Goal: Task Accomplishment & Management: Manage account settings

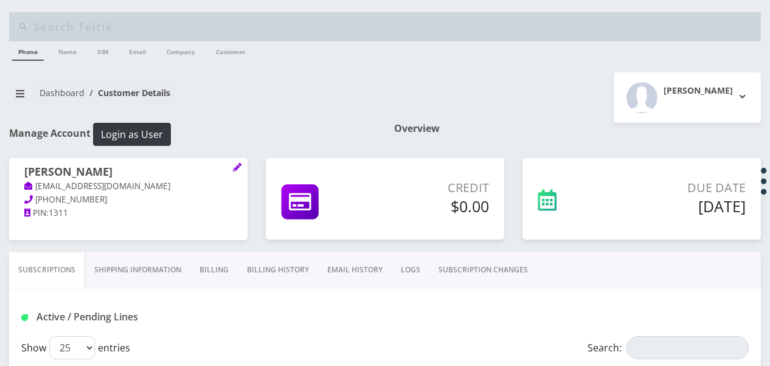
select select "468"
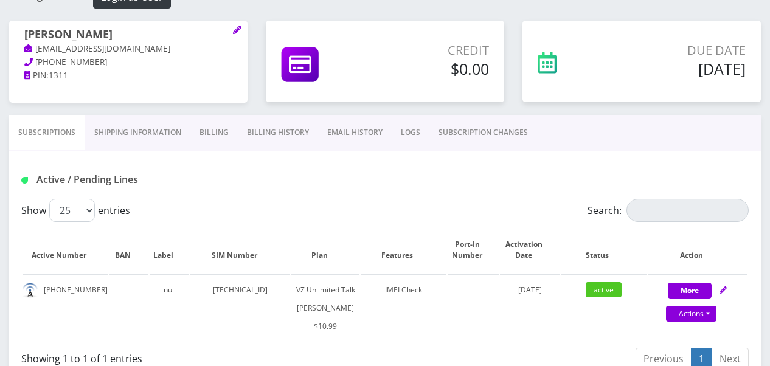
scroll to position [243, 0]
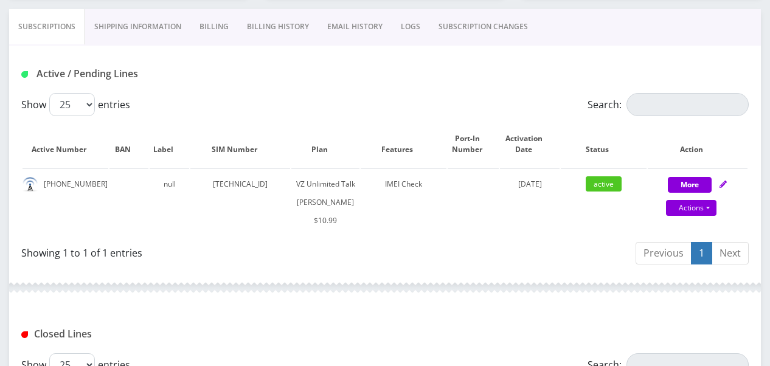
drag, startPoint x: 499, startPoint y: 27, endPoint x: 473, endPoint y: 33, distance: 26.3
click at [499, 27] on link "SUBSCRIPTION CHANGES" at bounding box center [484, 26] width 108 height 35
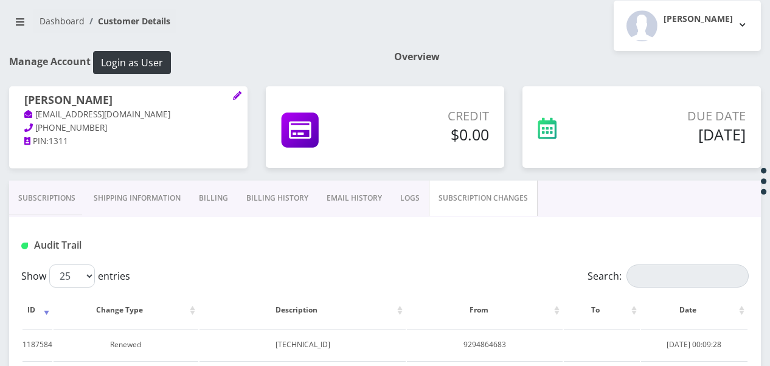
scroll to position [183, 0]
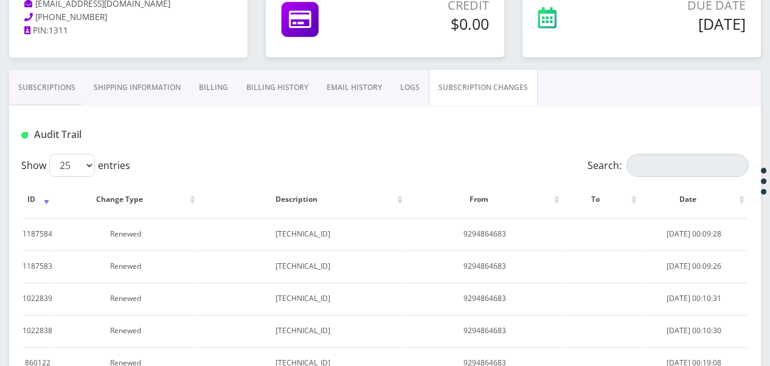
click at [72, 83] on link "Subscriptions" at bounding box center [46, 87] width 75 height 35
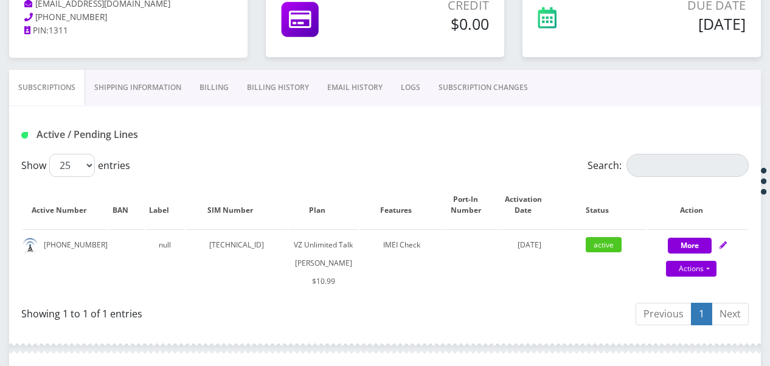
click at [481, 90] on link "SUBSCRIPTION CHANGES" at bounding box center [484, 87] width 108 height 35
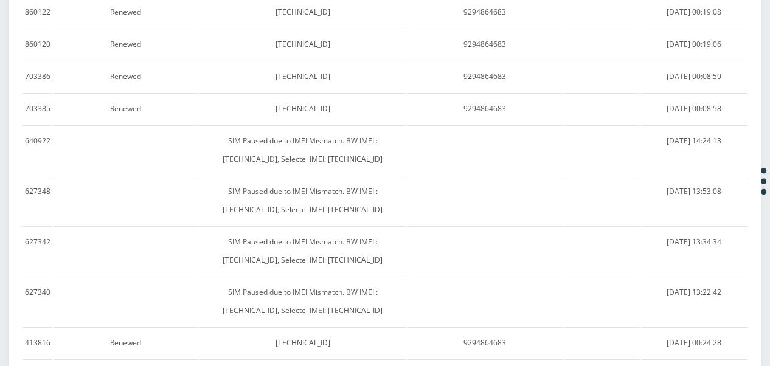
scroll to position [426, 0]
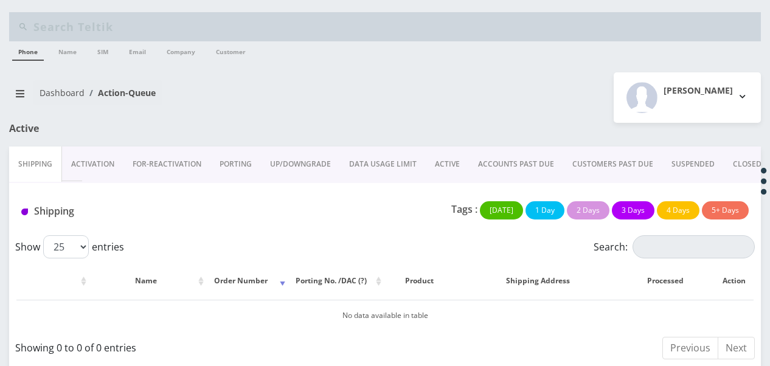
drag, startPoint x: 451, startPoint y: 168, endPoint x: 459, endPoint y: 169, distance: 8.0
click at [451, 168] on link "ACTIVE" at bounding box center [447, 164] width 43 height 35
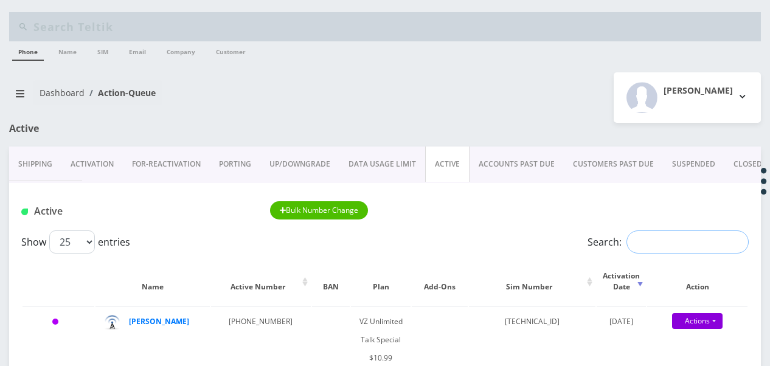
click at [650, 248] on input "Search:" at bounding box center [688, 242] width 122 height 23
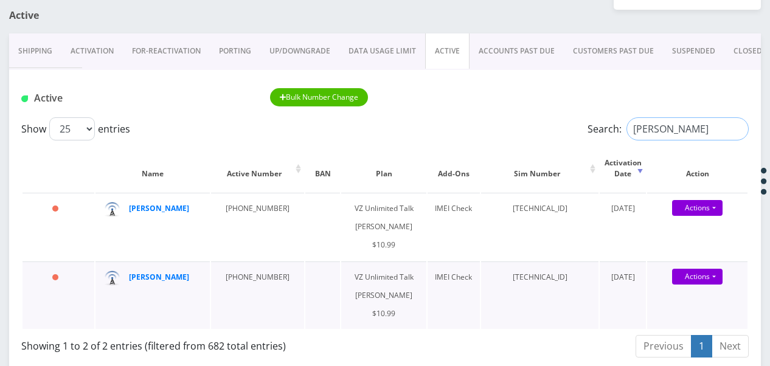
scroll to position [183, 0]
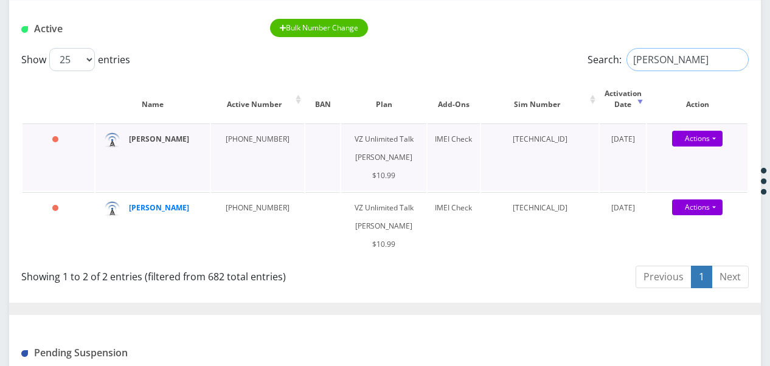
type input "brei"
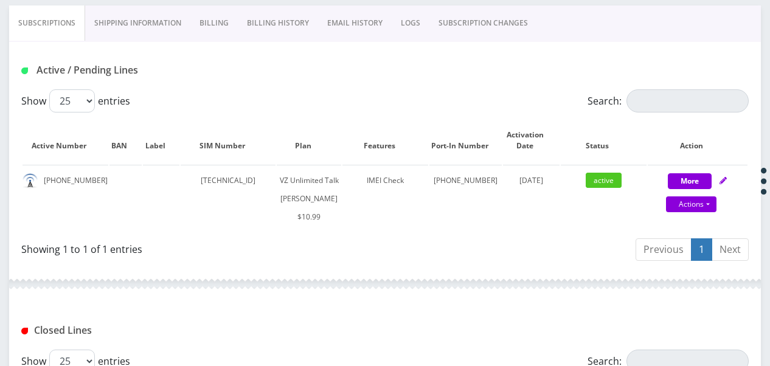
scroll to position [221, 0]
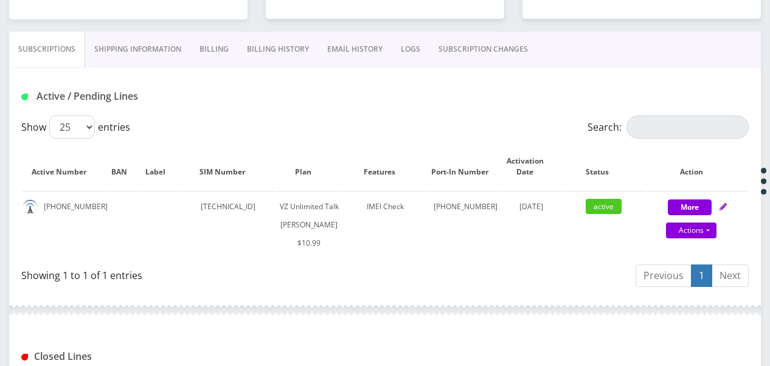
click at [164, 58] on link "Shipping Information" at bounding box center [137, 49] width 105 height 35
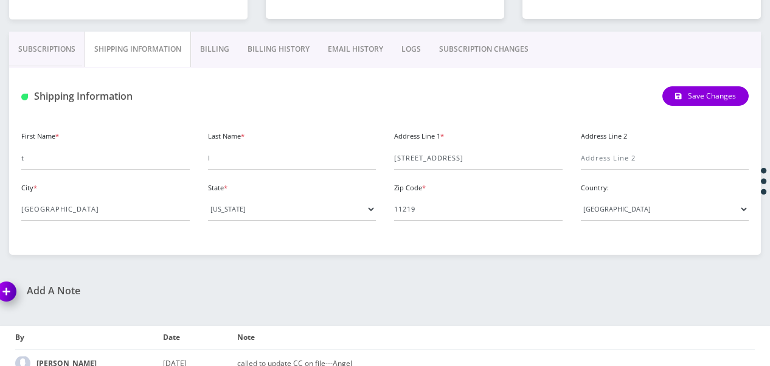
click at [215, 58] on link "Billing" at bounding box center [214, 49] width 47 height 35
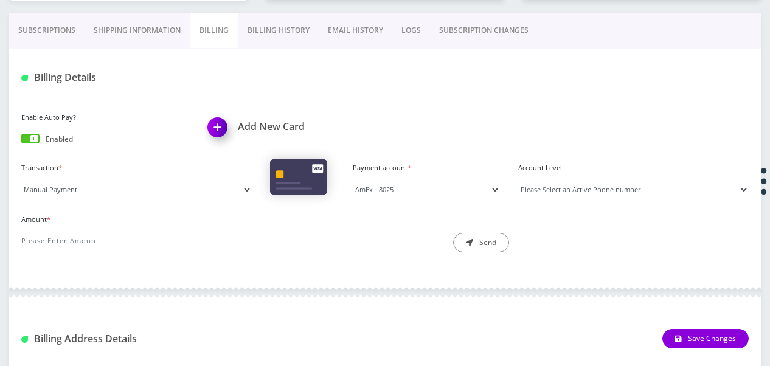
scroll to position [221, 0]
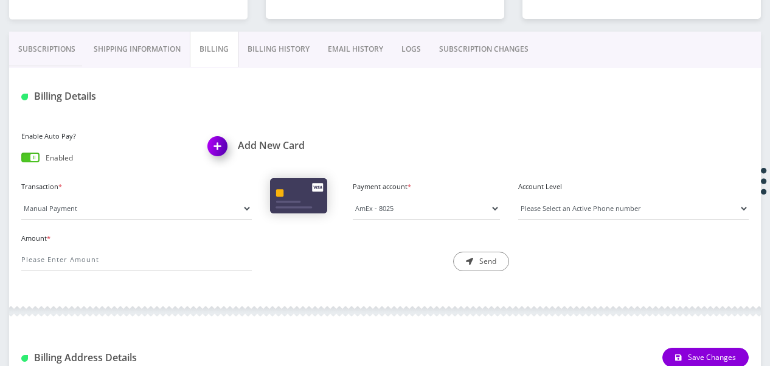
click at [294, 64] on link "Billing History" at bounding box center [279, 49] width 80 height 35
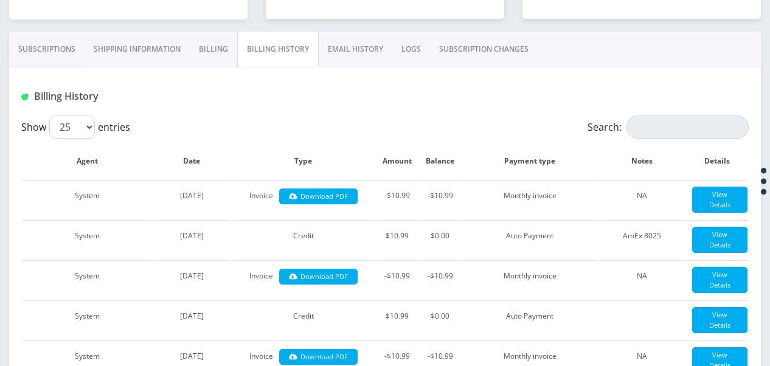
click at [214, 61] on link "Billing" at bounding box center [213, 49] width 47 height 35
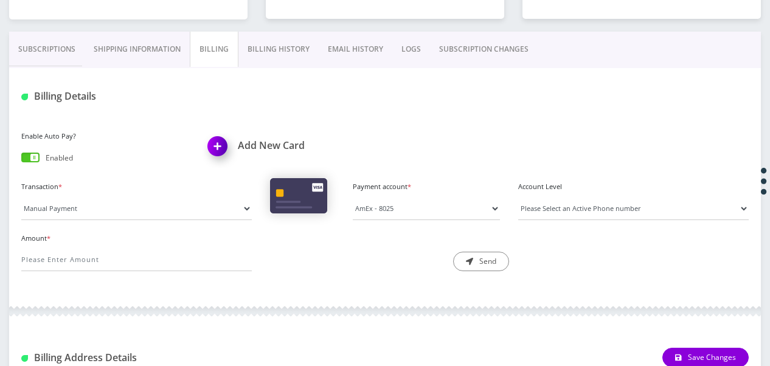
scroll to position [99, 0]
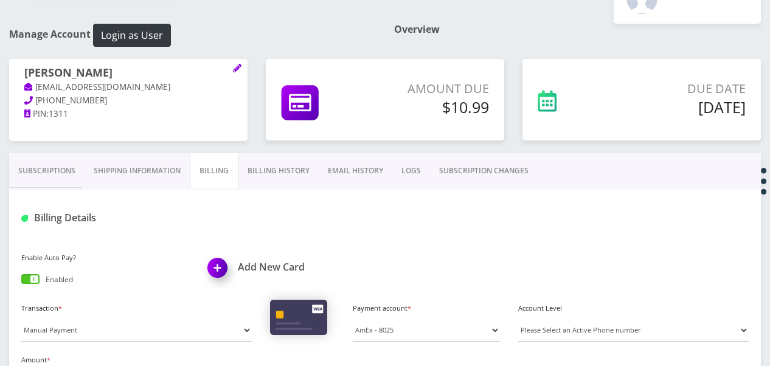
click at [64, 182] on link "Subscriptions" at bounding box center [46, 170] width 75 height 35
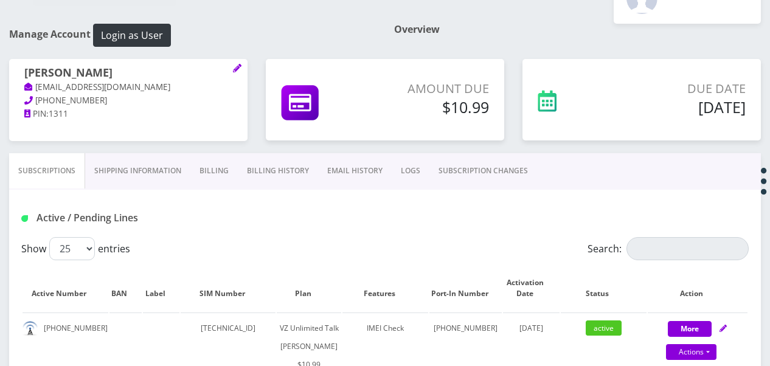
click at [226, 169] on link "Billing" at bounding box center [213, 170] width 47 height 35
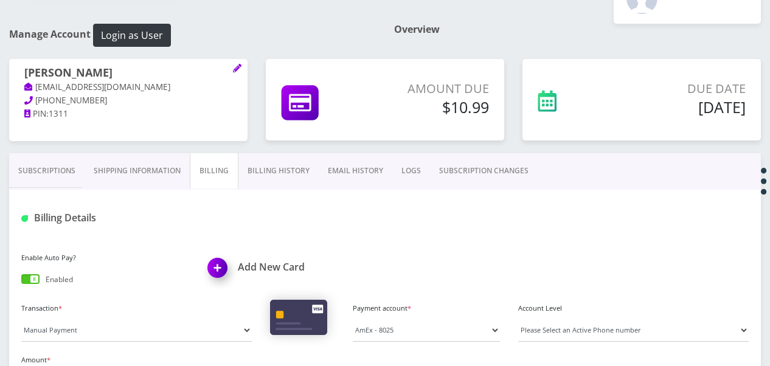
scroll to position [221, 0]
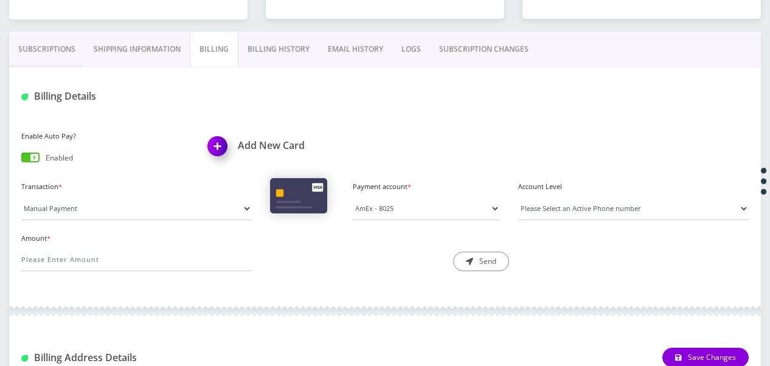
click at [271, 38] on link "Billing History" at bounding box center [279, 49] width 80 height 35
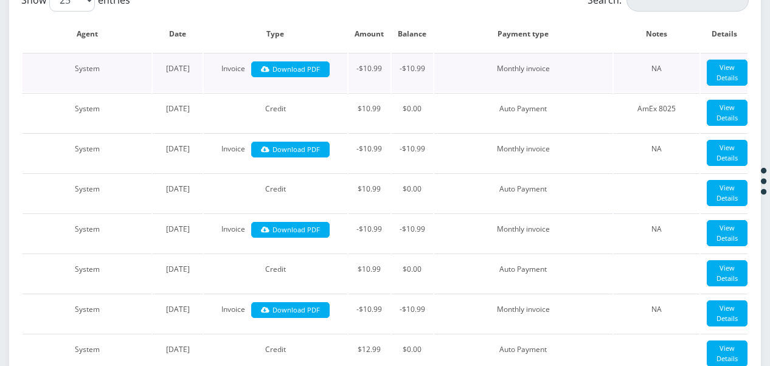
scroll to position [282, 0]
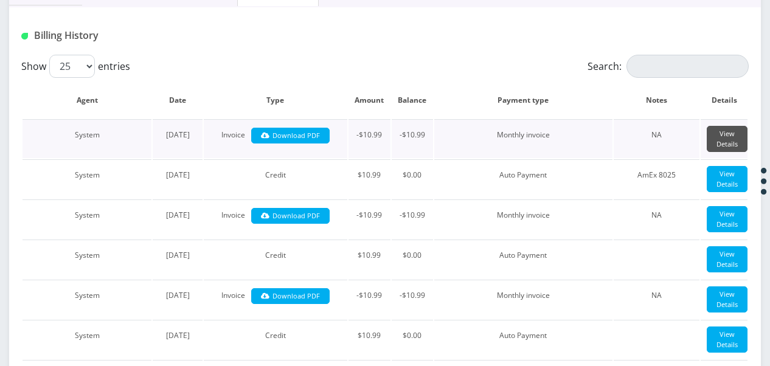
click at [726, 150] on link "View Details" at bounding box center [727, 139] width 41 height 26
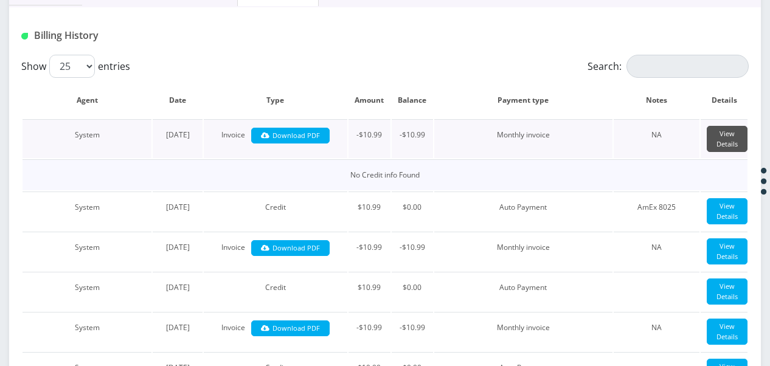
click at [726, 150] on link "View Details" at bounding box center [727, 139] width 41 height 26
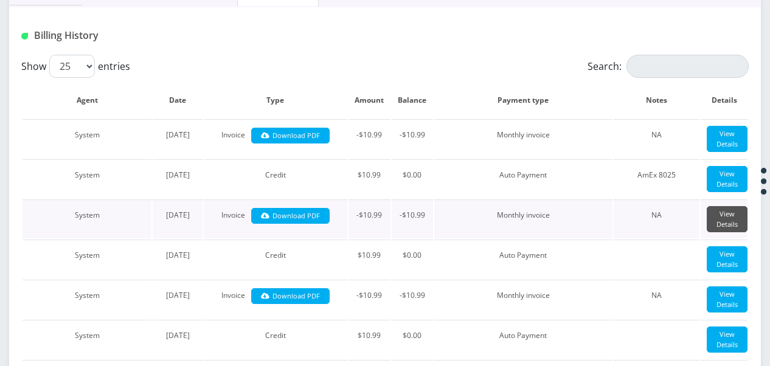
click at [727, 232] on link "View Details" at bounding box center [727, 219] width 41 height 26
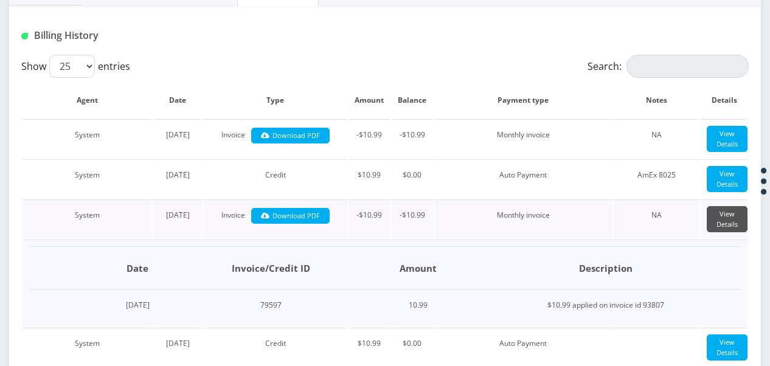
click at [727, 232] on link "View Details" at bounding box center [727, 219] width 41 height 26
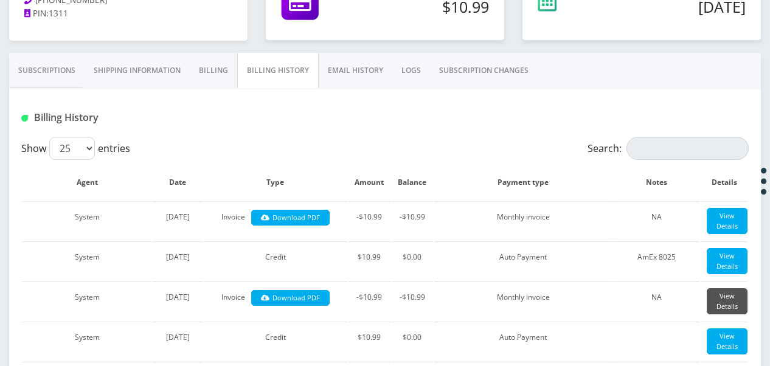
scroll to position [99, 0]
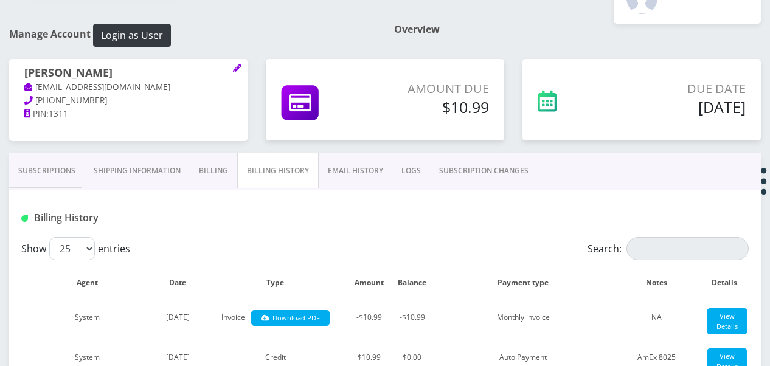
click at [51, 168] on link "Subscriptions" at bounding box center [46, 170] width 75 height 35
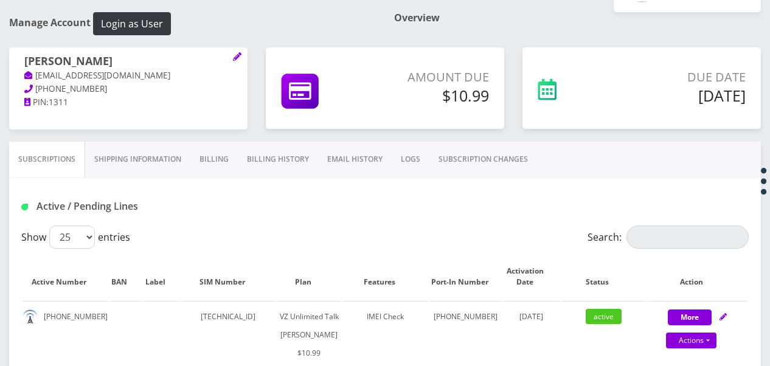
scroll to position [99, 0]
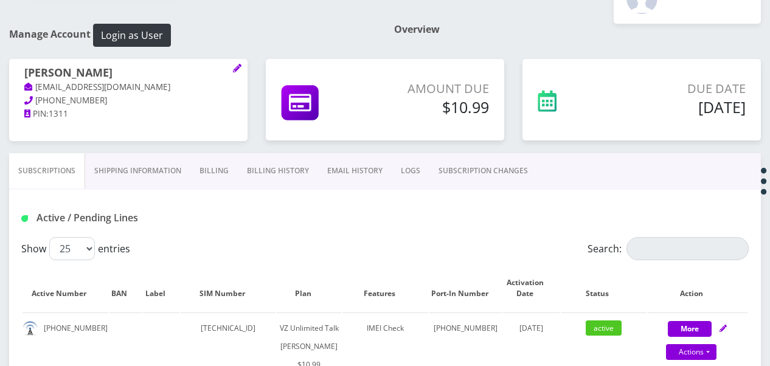
click at [193, 170] on link "Billing" at bounding box center [213, 170] width 47 height 35
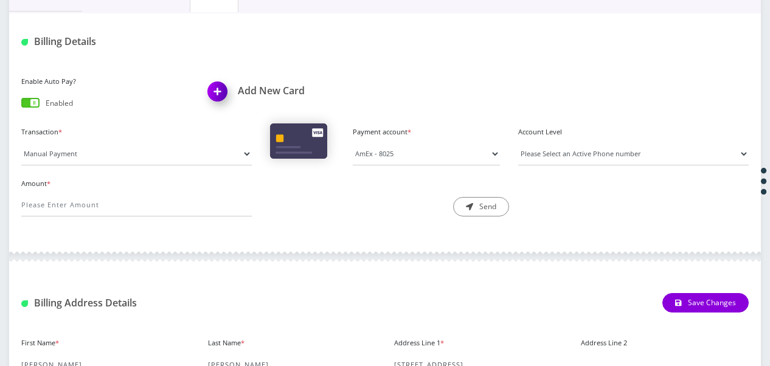
scroll to position [282, 0]
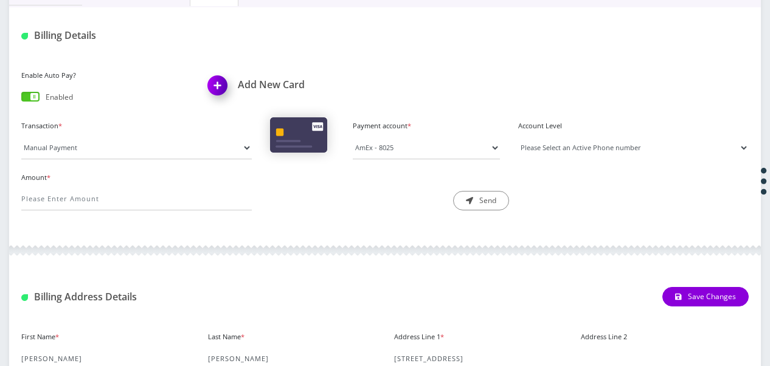
click at [563, 147] on select "Please Select an Active Phone number 3479572177" at bounding box center [633, 147] width 231 height 23
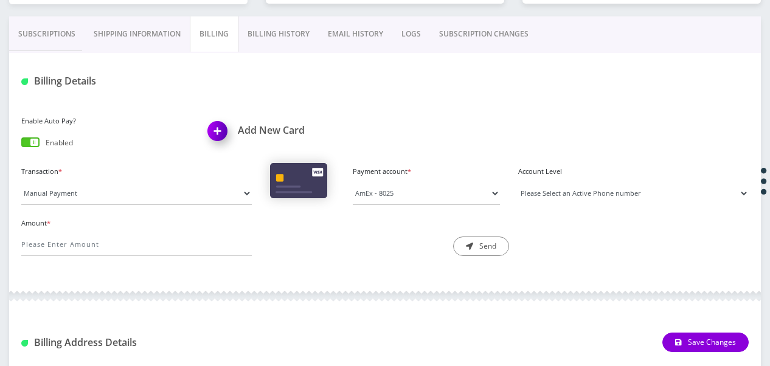
scroll to position [221, 0]
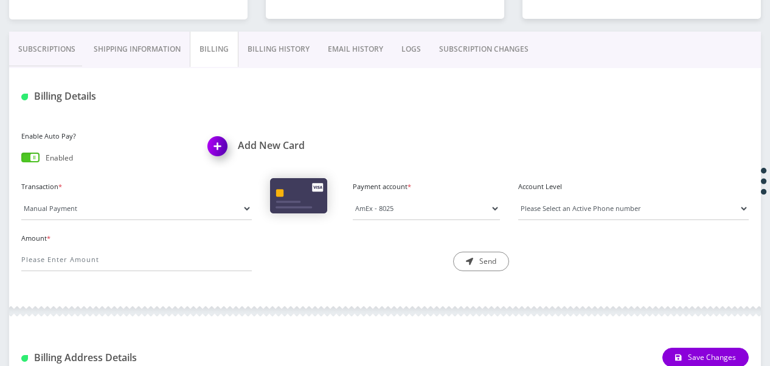
click at [445, 51] on link "SUBSCRIPTION CHANGES" at bounding box center [484, 49] width 108 height 35
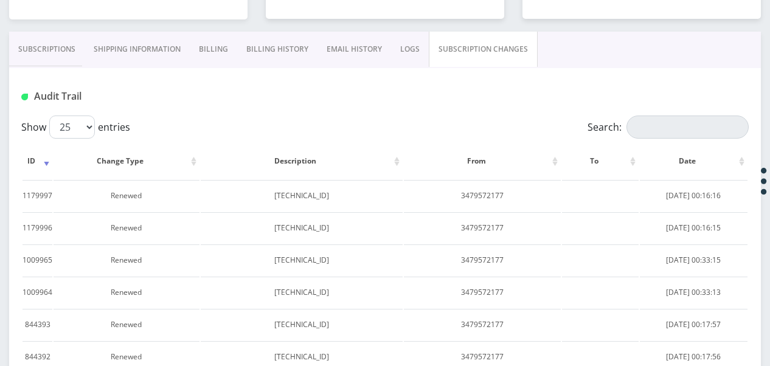
click at [44, 58] on link "Subscriptions" at bounding box center [46, 49] width 75 height 35
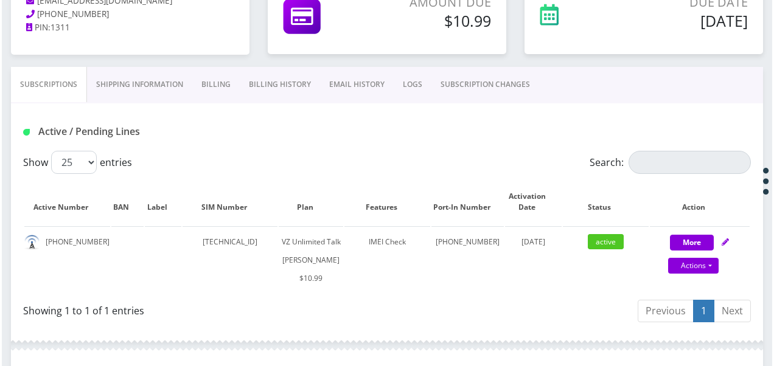
scroll to position [210, 0]
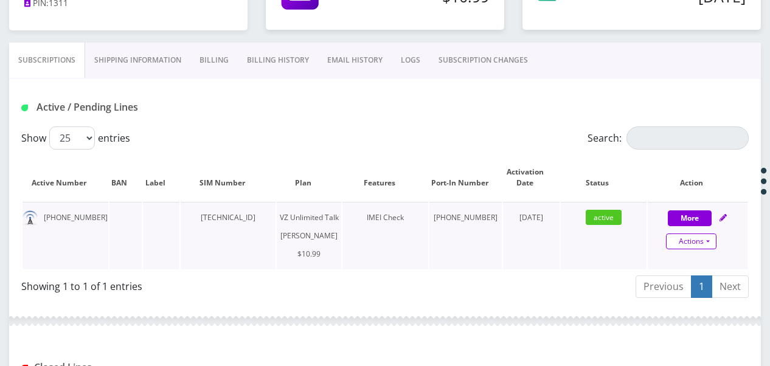
click at [711, 239] on link "Actions" at bounding box center [691, 242] width 51 height 16
select select "366"
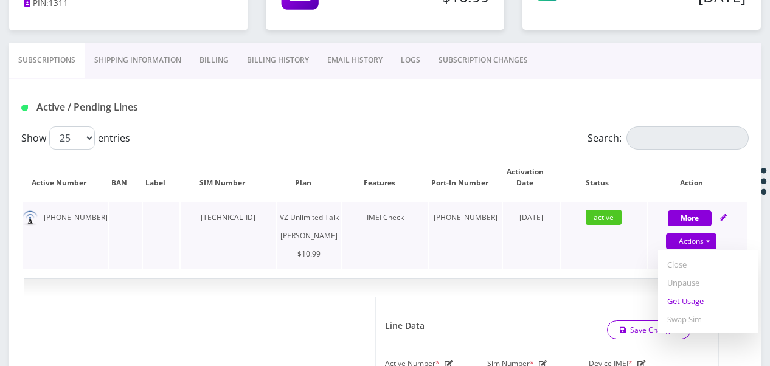
click at [690, 305] on link "Get Usage" at bounding box center [708, 301] width 100 height 18
select select "366"
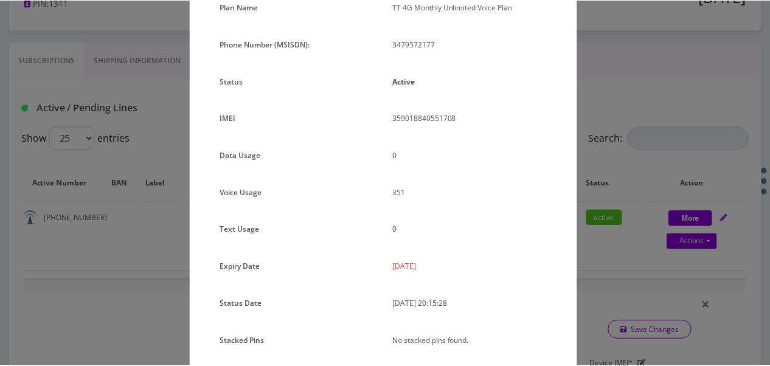
scroll to position [27, 0]
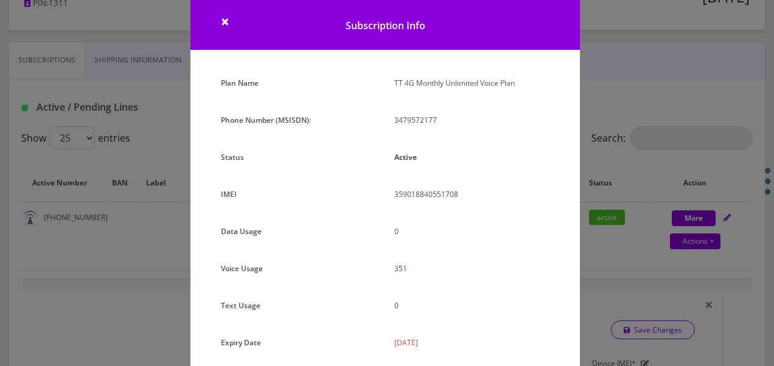
click at [660, 208] on div "× Subscription Info Plan Name TT 4G Monthly Unlimited Voice Plan Phone Number (…" at bounding box center [387, 183] width 774 height 366
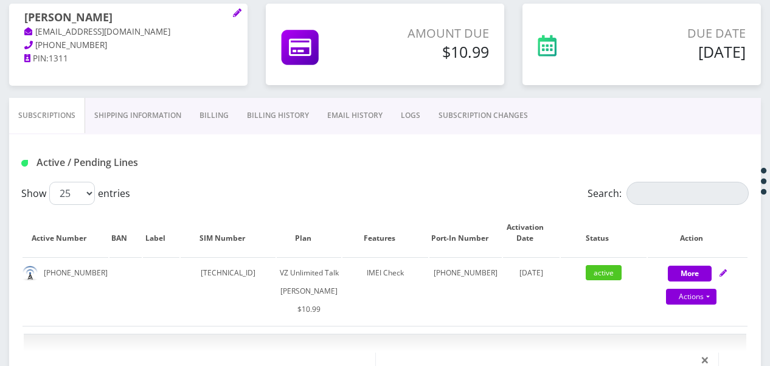
scroll to position [88, 0]
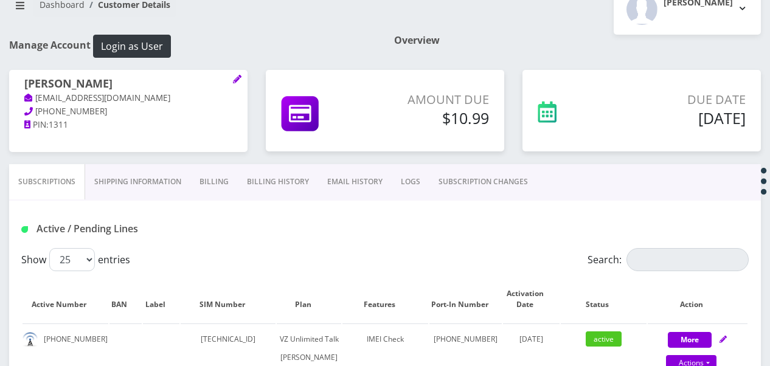
click at [218, 176] on link "Billing" at bounding box center [213, 181] width 47 height 35
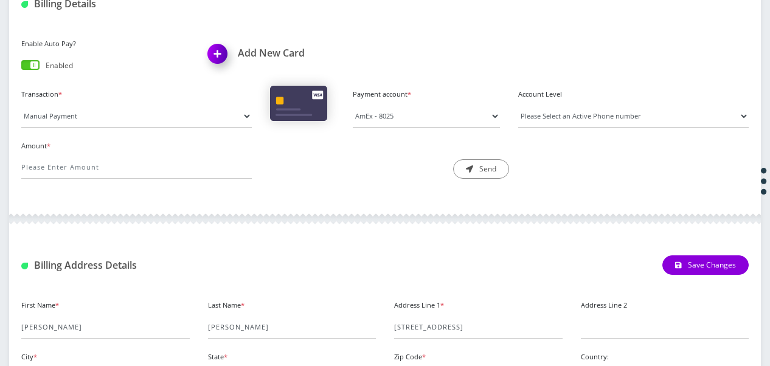
scroll to position [210, 0]
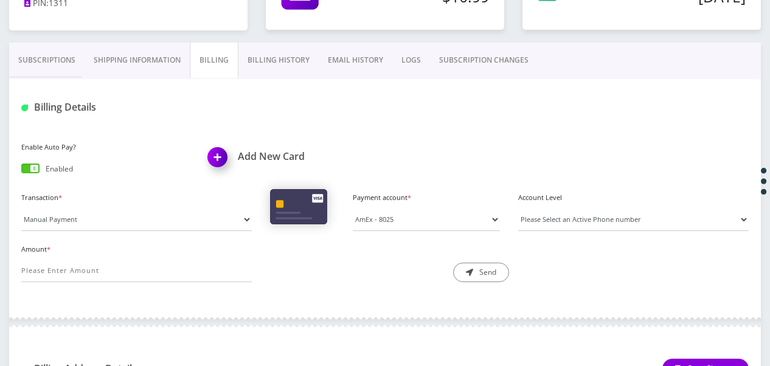
click at [148, 63] on link "Shipping Information" at bounding box center [137, 60] width 105 height 35
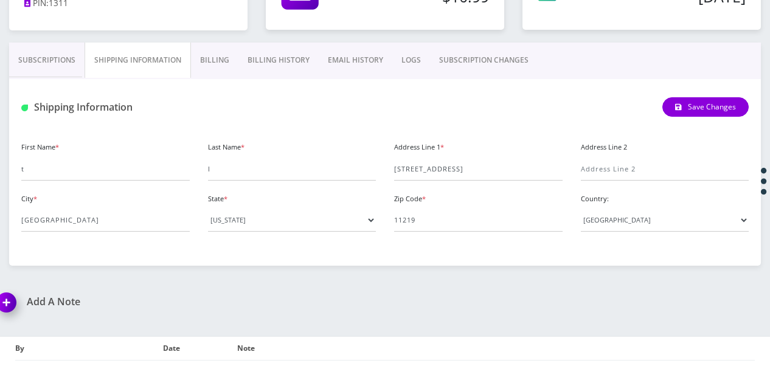
click at [226, 58] on link "Billing" at bounding box center [214, 60] width 47 height 35
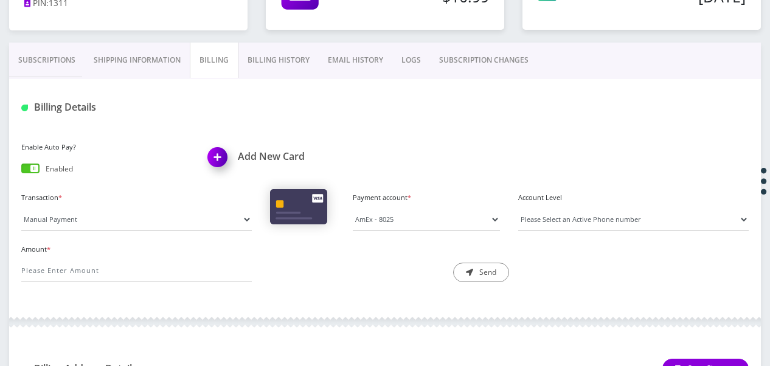
click at [145, 55] on link "Shipping Information" at bounding box center [137, 60] width 105 height 35
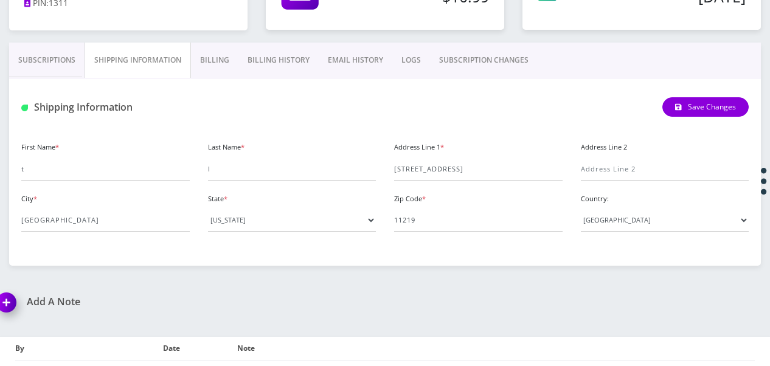
click at [220, 57] on link "Billing" at bounding box center [214, 60] width 47 height 35
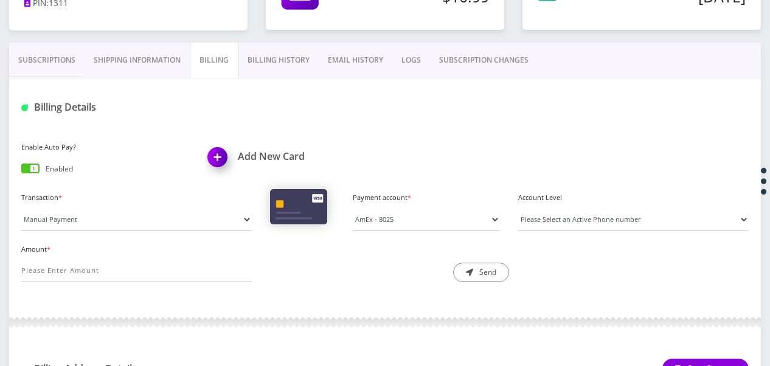
click at [141, 49] on link "Shipping Information" at bounding box center [137, 60] width 105 height 35
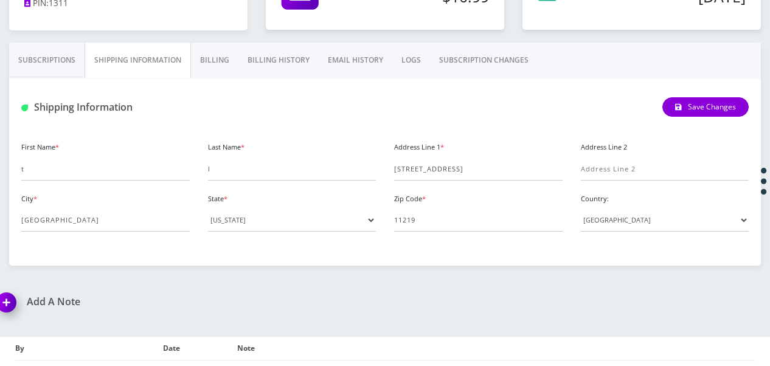
click at [225, 56] on link "Billing" at bounding box center [214, 60] width 47 height 35
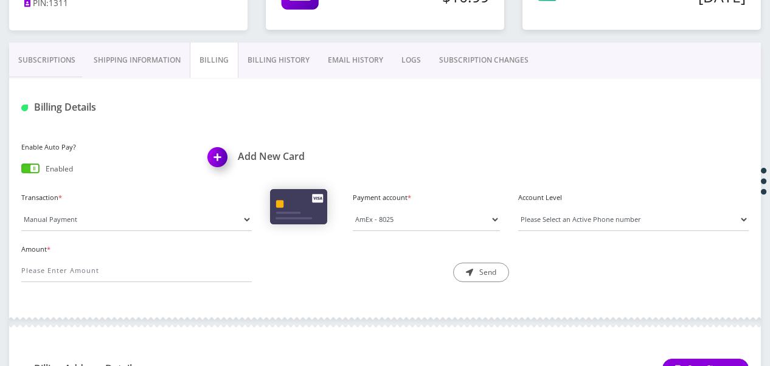
click at [257, 55] on link "Billing History" at bounding box center [279, 60] width 80 height 35
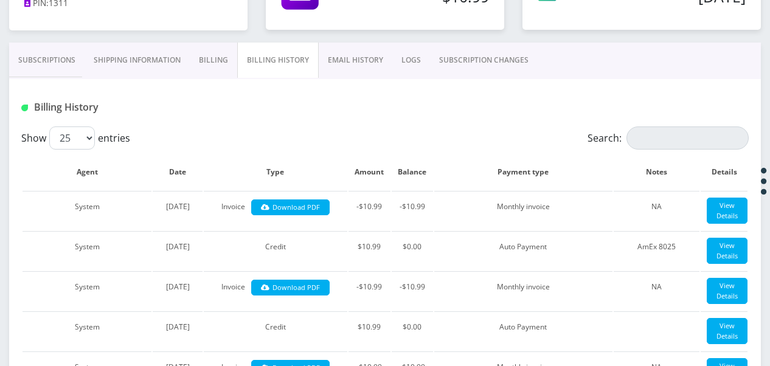
click at [178, 58] on link "Shipping Information" at bounding box center [137, 60] width 105 height 35
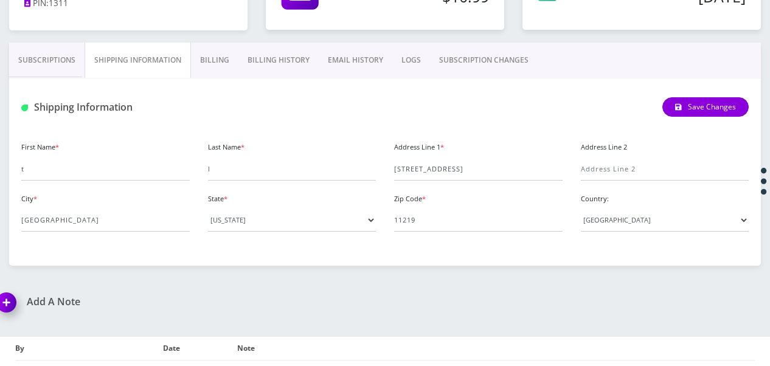
click at [63, 51] on link "Subscriptions" at bounding box center [46, 60] width 75 height 35
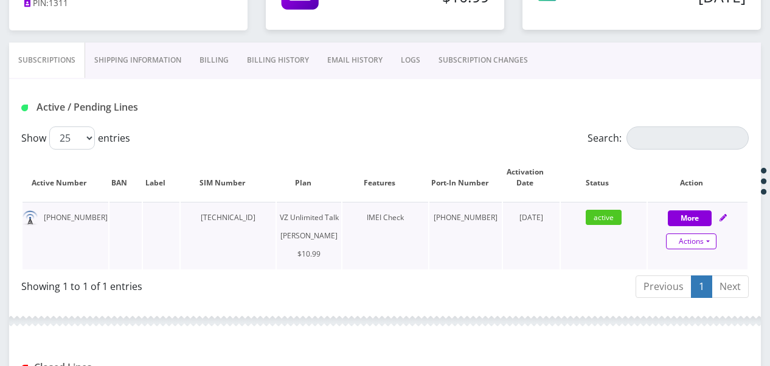
click at [711, 247] on link "Actions" at bounding box center [691, 242] width 51 height 16
select select "366"
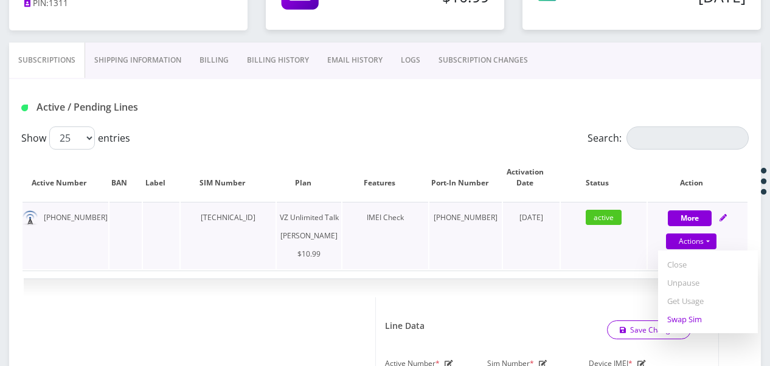
click at [698, 314] on link "Swap Sim" at bounding box center [708, 319] width 100 height 18
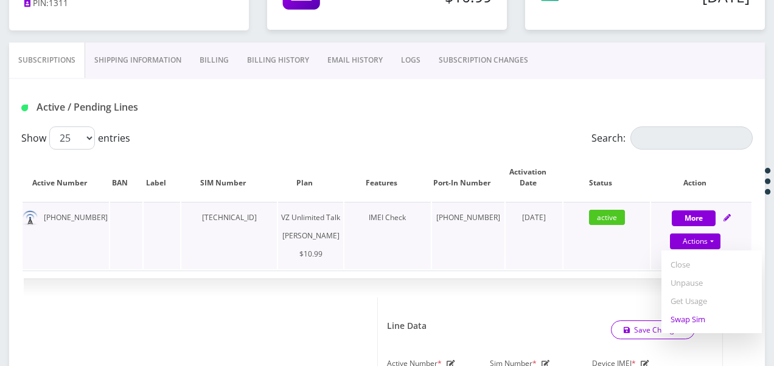
select select "366"
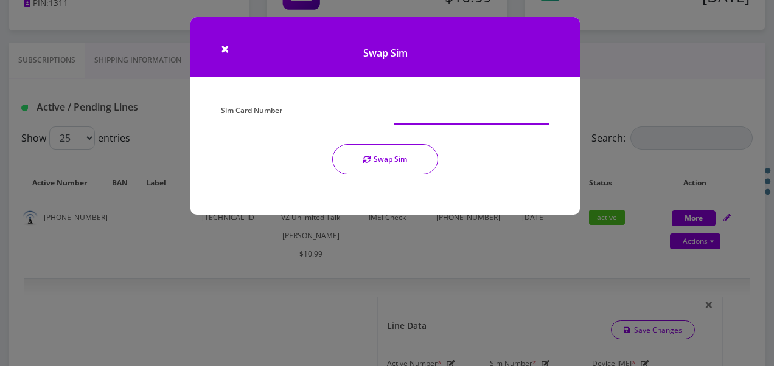
click at [397, 113] on input "Sim Card Number" at bounding box center [471, 113] width 155 height 23
type input "[TECHNICAL_ID]"
click at [385, 161] on button "Swap Sim" at bounding box center [385, 159] width 106 height 30
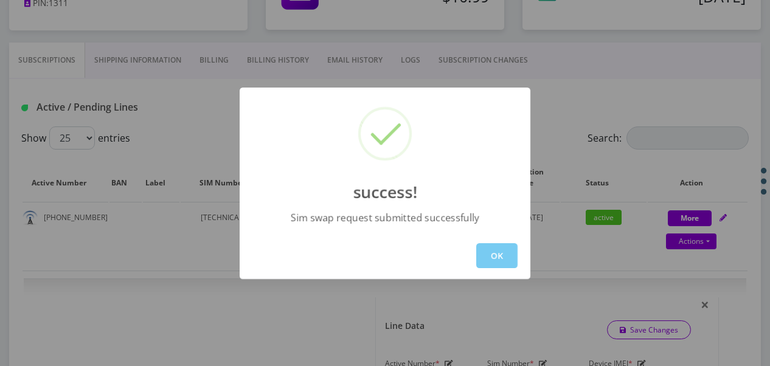
click at [503, 251] on button "OK" at bounding box center [496, 255] width 41 height 25
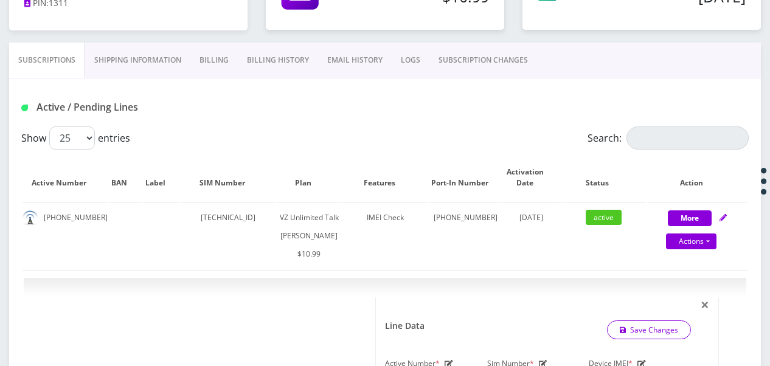
click at [507, 72] on link "SUBSCRIPTION CHANGES" at bounding box center [484, 60] width 108 height 35
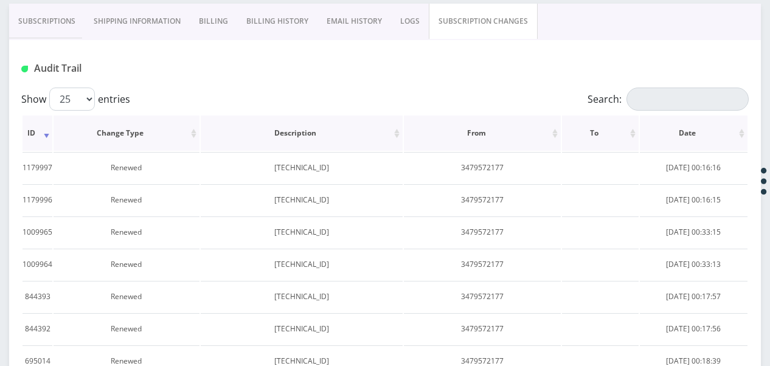
scroll to position [210, 0]
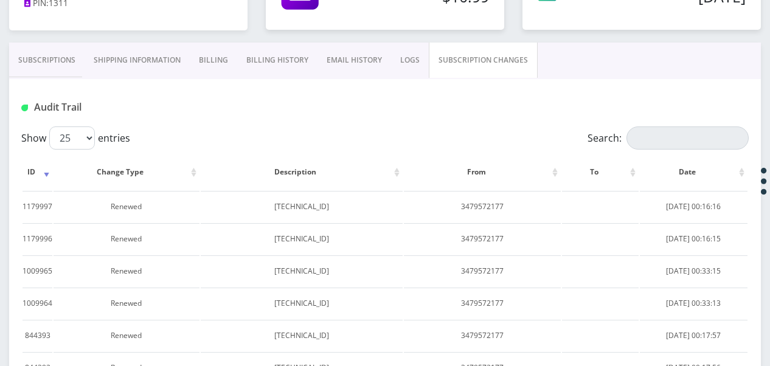
click at [68, 66] on link "Subscriptions" at bounding box center [46, 60] width 75 height 35
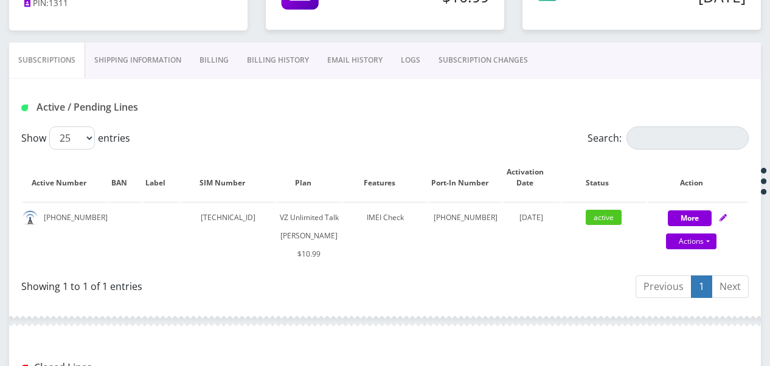
click at [468, 46] on link "SUBSCRIPTION CHANGES" at bounding box center [484, 60] width 108 height 35
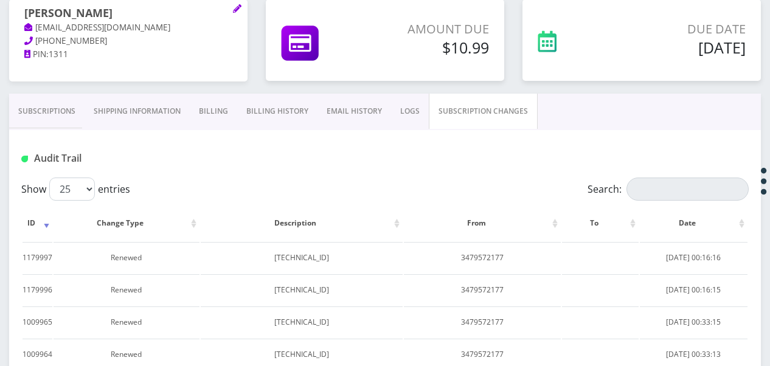
scroll to position [88, 0]
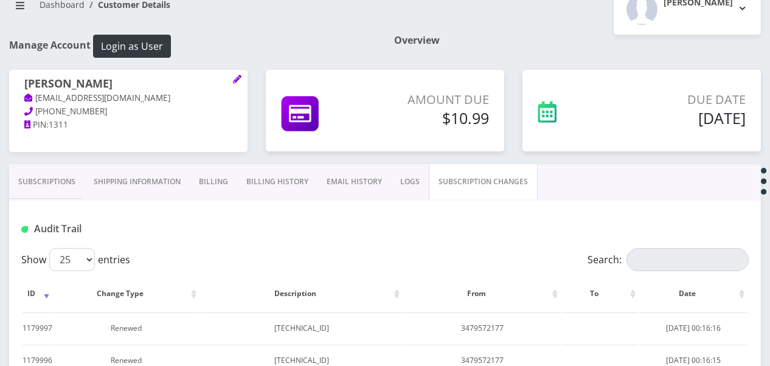
click at [69, 186] on link "Subscriptions" at bounding box center [46, 181] width 75 height 35
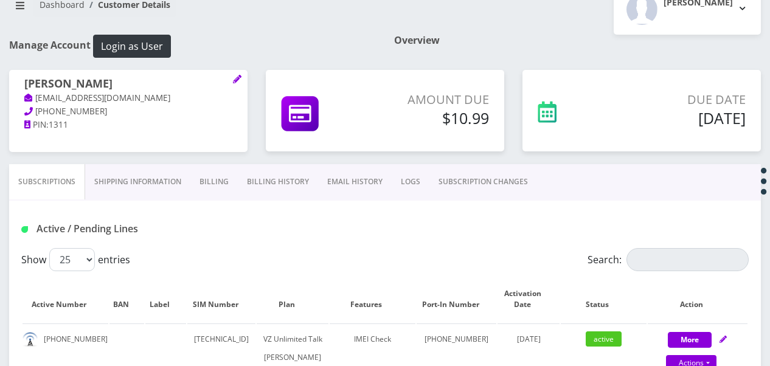
click at [226, 180] on link "Billing" at bounding box center [213, 181] width 47 height 35
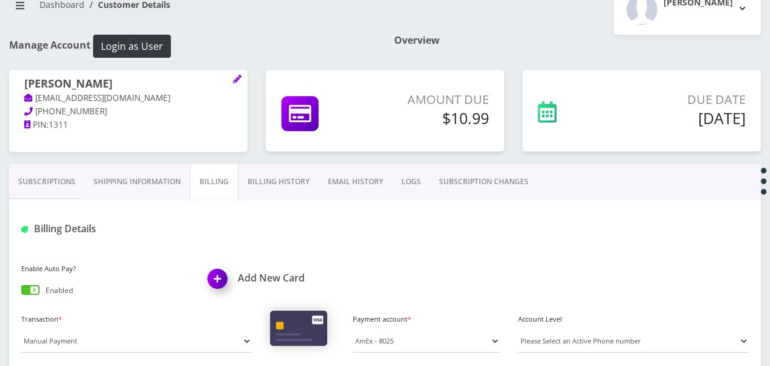
scroll to position [149, 0]
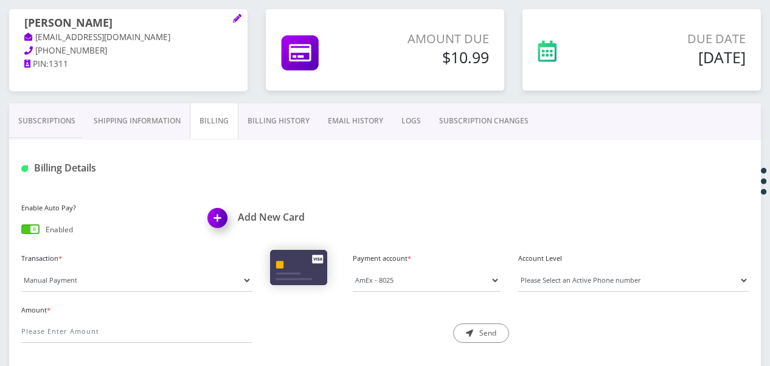
click at [279, 184] on div "Billing Details" at bounding box center [385, 163] width 752 height 47
click at [264, 126] on link "Billing History" at bounding box center [279, 120] width 80 height 35
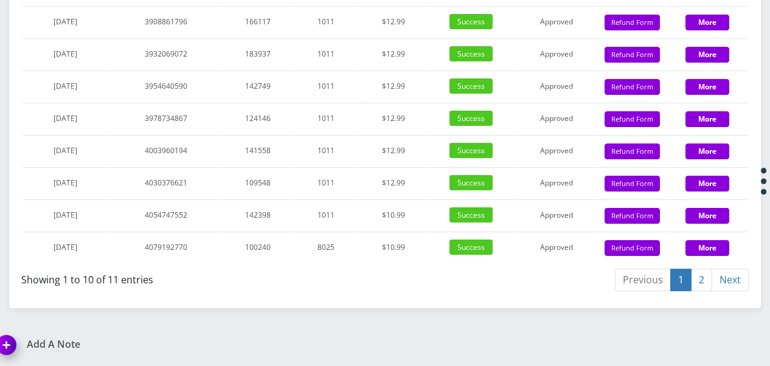
scroll to position [1792, 0]
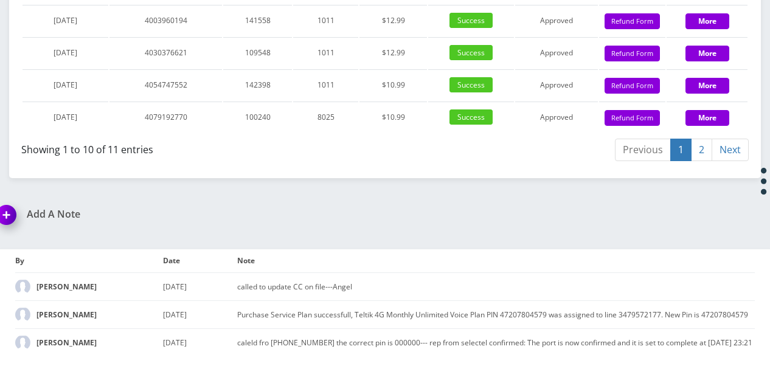
click at [706, 161] on link "2" at bounding box center [701, 150] width 21 height 23
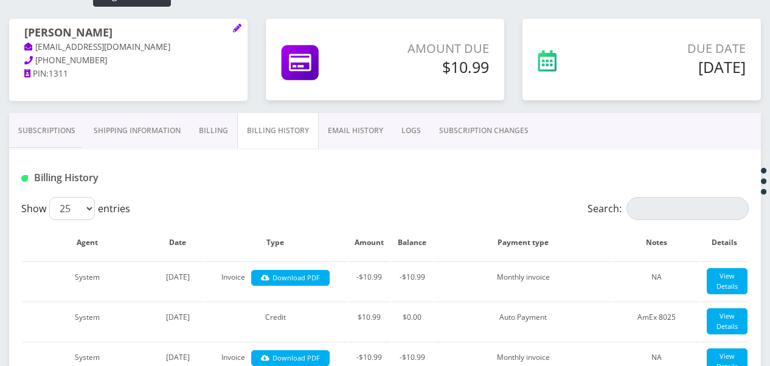
scroll to position [27, 0]
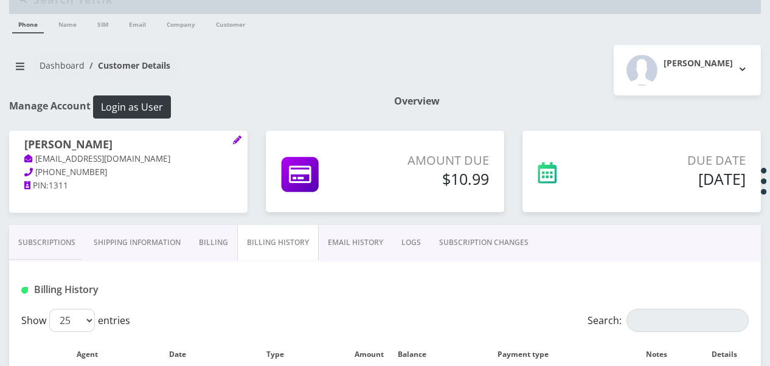
click at [201, 235] on link "Billing" at bounding box center [213, 242] width 47 height 35
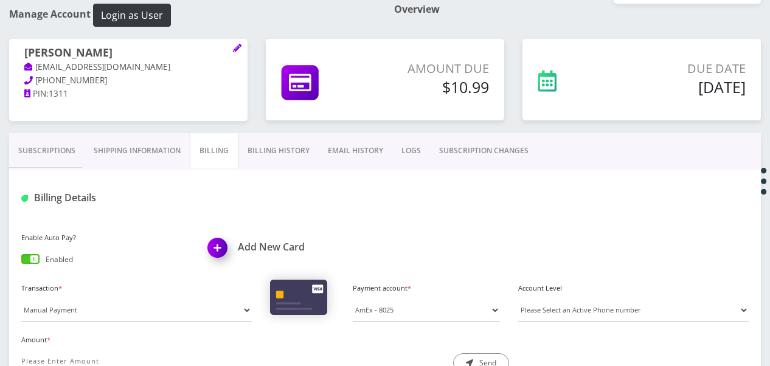
scroll to position [210, 0]
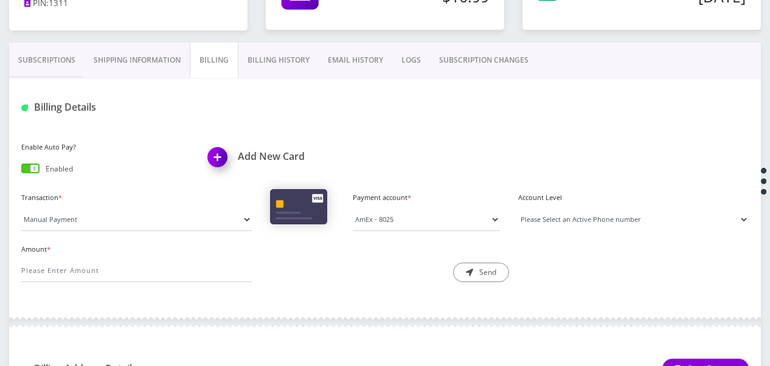
click at [527, 212] on select "Please Select an Active Phone number 3479572177" at bounding box center [633, 219] width 231 height 23
select select "93859"
click at [518, 208] on select "Please Select an Active Phone number 3479572177" at bounding box center [633, 219] width 231 height 23
click at [193, 279] on input "Amount *" at bounding box center [136, 270] width 231 height 23
click at [111, 269] on input "Amount *" at bounding box center [136, 270] width 231 height 23
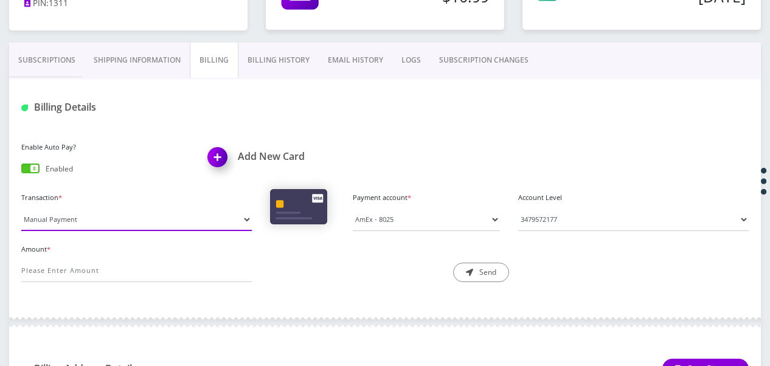
click at [241, 215] on select "Manual Payment Custom Charge Manual Credit Custom Invoice" at bounding box center [136, 219] width 231 height 23
select select "Custom Charge"
click at [21, 208] on select "Manual Payment Custom Charge Manual Credit Custom Invoice" at bounding box center [136, 219] width 231 height 23
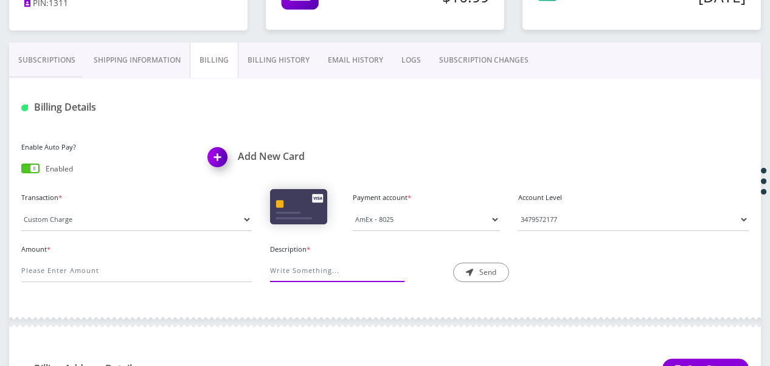
click at [321, 280] on input "Description *" at bounding box center [332, 270] width 125 height 23
type input "sim swap"
click at [214, 266] on input "Amount *" at bounding box center [136, 270] width 231 height 23
click at [120, 266] on input "Amount *" at bounding box center [136, 270] width 231 height 23
click at [127, 250] on label "Amount *" at bounding box center [136, 250] width 231 height 10
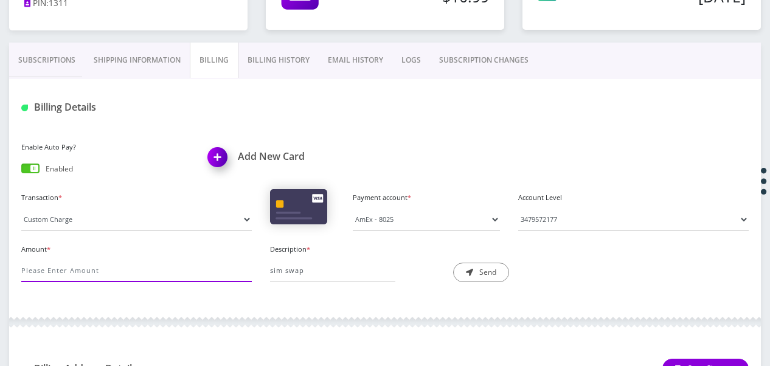
click at [127, 259] on input "Amount *" at bounding box center [136, 270] width 231 height 23
type input "10"
click at [496, 273] on button "Send" at bounding box center [481, 272] width 56 height 19
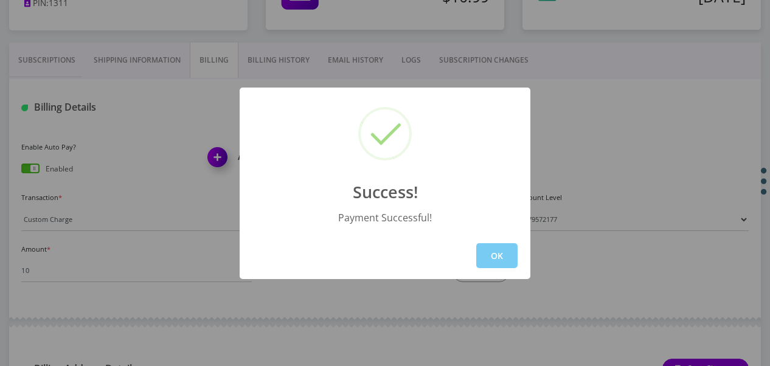
click at [512, 253] on button "OK" at bounding box center [496, 255] width 41 height 25
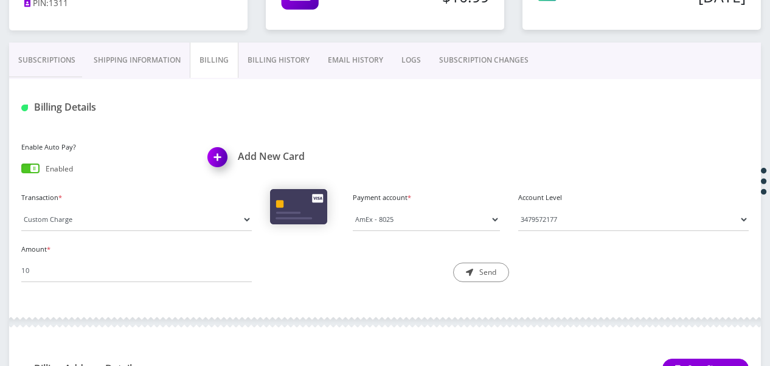
click at [61, 64] on link "Subscriptions" at bounding box center [46, 60] width 75 height 35
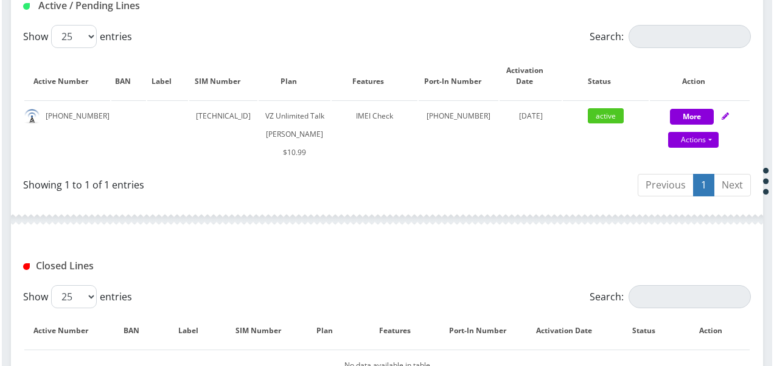
scroll to position [332, 0]
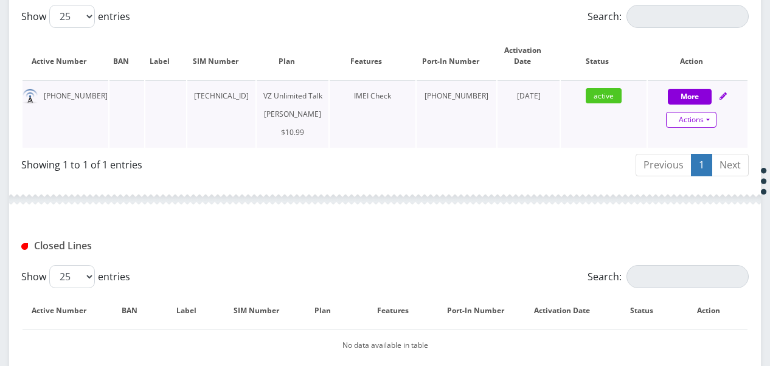
click at [715, 117] on link "Actions" at bounding box center [691, 120] width 51 height 16
select select "366"
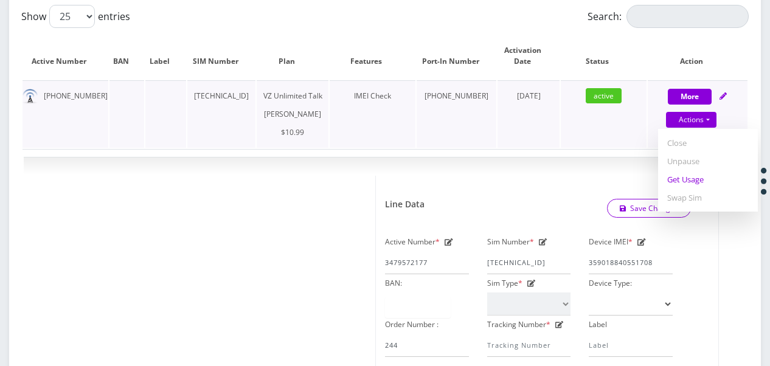
click at [703, 173] on link "Get Usage" at bounding box center [708, 179] width 100 height 18
select select "366"
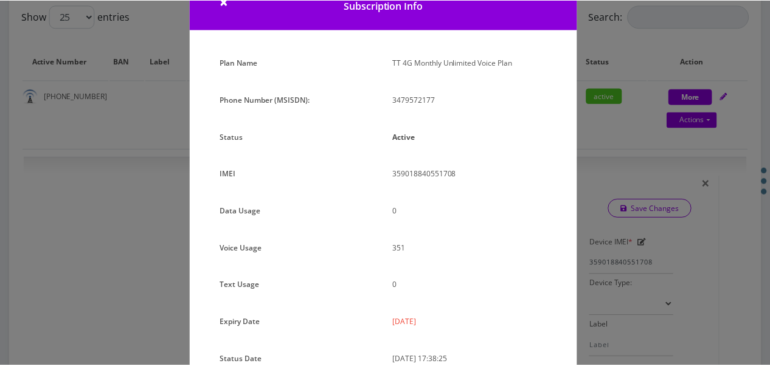
scroll to position [27, 0]
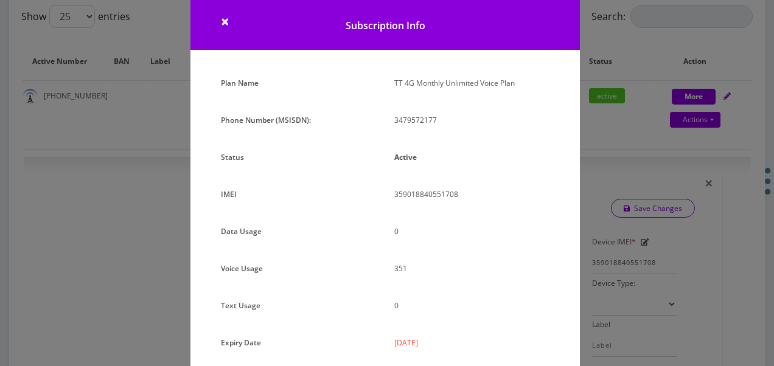
click at [653, 190] on div "× Subscription Info Plan Name TT 4G Monthly Unlimited Voice Plan Phone Number (…" at bounding box center [387, 183] width 774 height 366
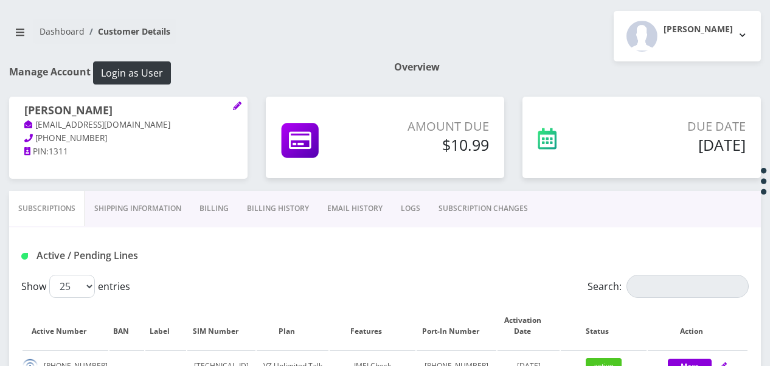
scroll to position [122, 0]
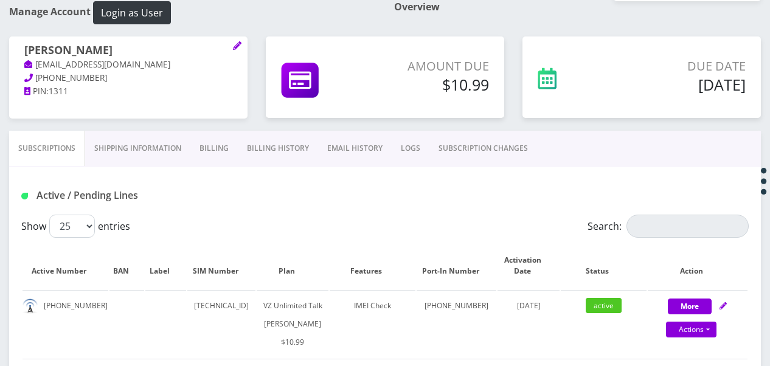
click at [495, 141] on link "SUBSCRIPTION CHANGES" at bounding box center [484, 148] width 108 height 35
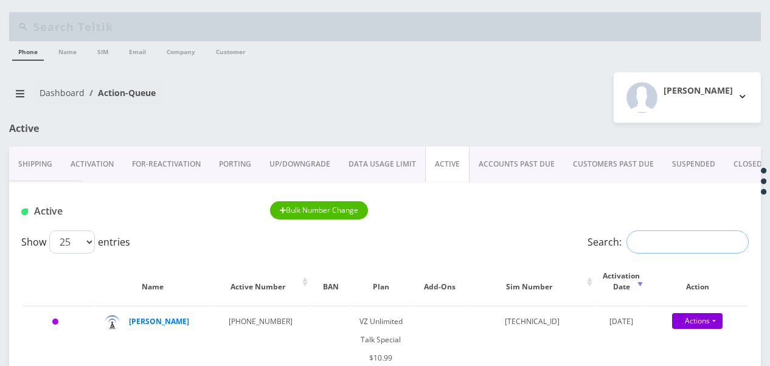
click at [678, 245] on input "Search:" at bounding box center [688, 242] width 122 height 23
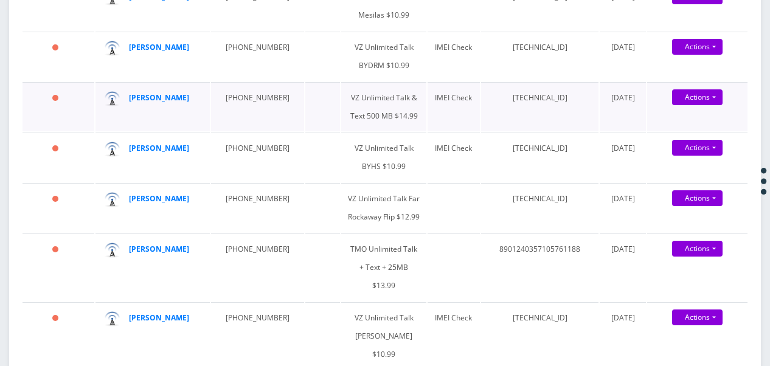
type input "bre"
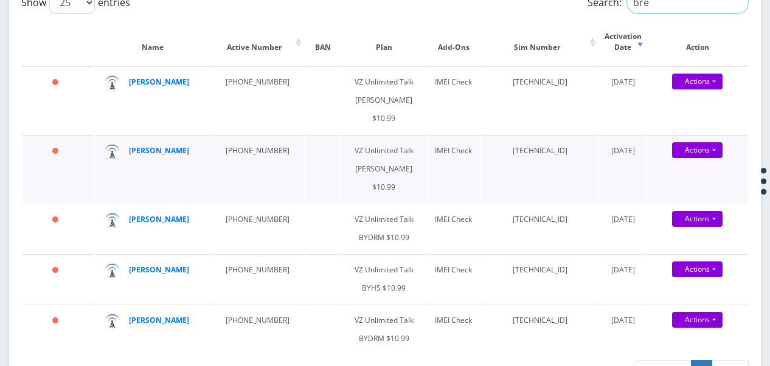
scroll to position [235, 0]
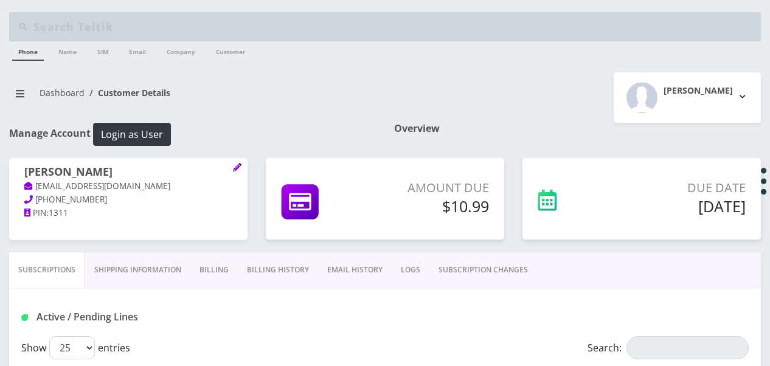
scroll to position [122, 0]
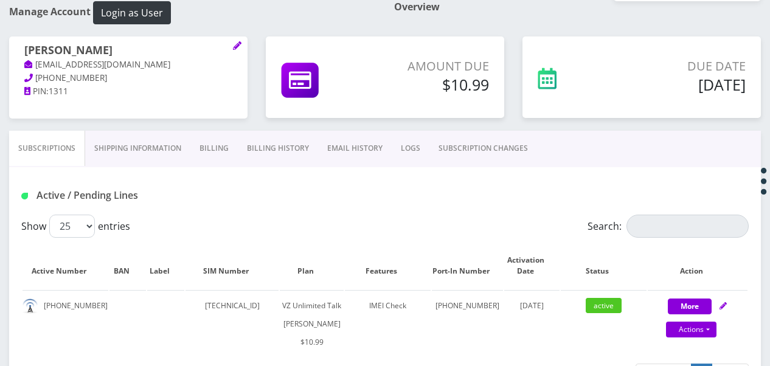
click at [399, 194] on div "Active / Pending Lines" at bounding box center [385, 196] width 746 height 20
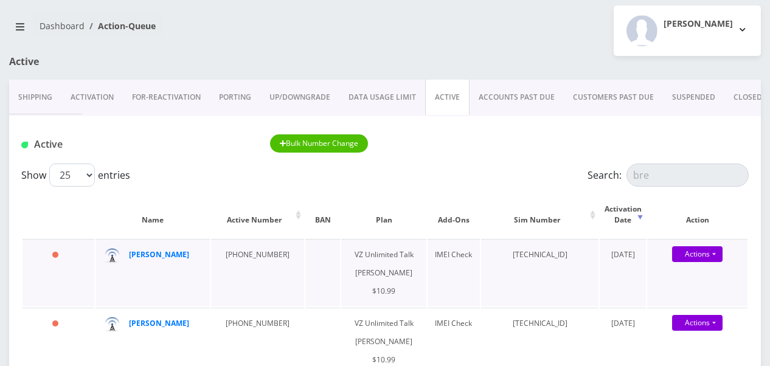
scroll to position [122, 0]
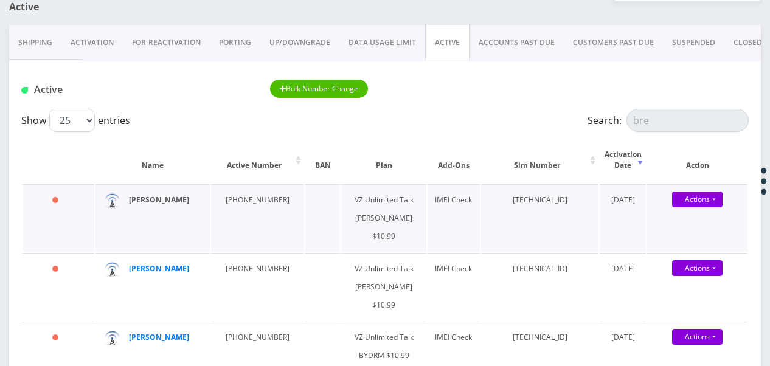
type input "bre"
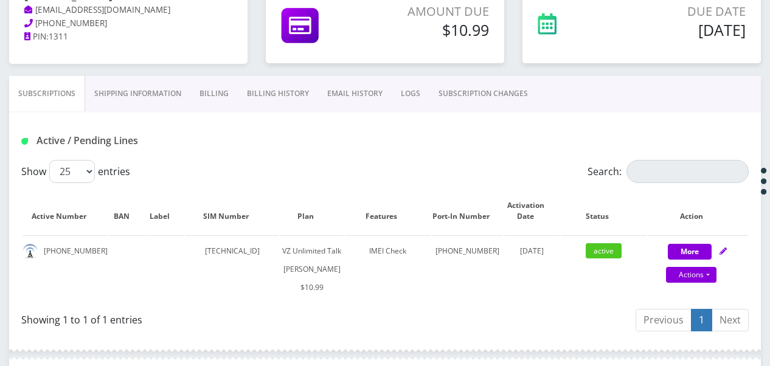
scroll to position [183, 0]
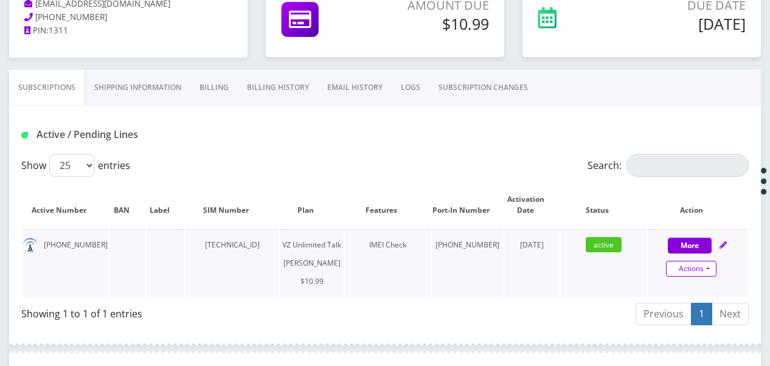
click at [713, 261] on link "Actions" at bounding box center [691, 269] width 51 height 16
select select "366"
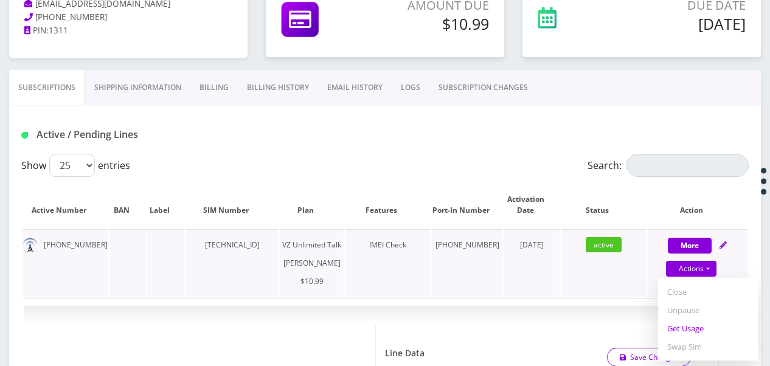
click at [705, 325] on link "Get Usage" at bounding box center [708, 328] width 100 height 18
select select "366"
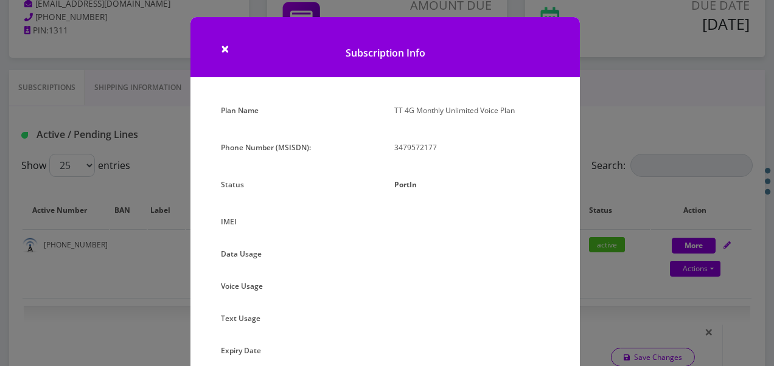
click at [618, 105] on div "× Subscription Info Plan Name TT 4G Monthly Unlimited Voice Plan Phone Number (…" at bounding box center [387, 183] width 774 height 366
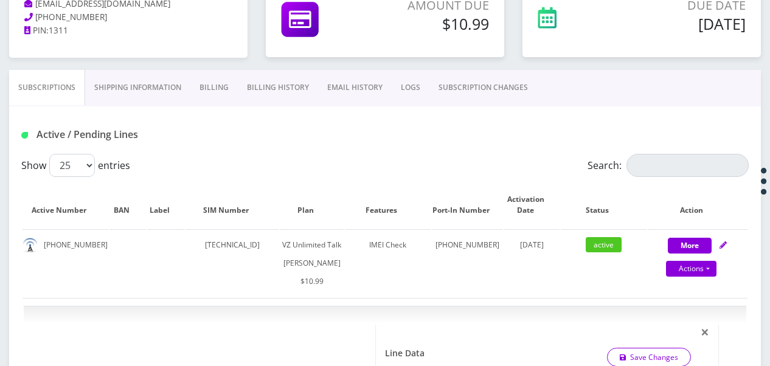
click at [495, 88] on link "SUBSCRIPTION CHANGES" at bounding box center [484, 87] width 108 height 35
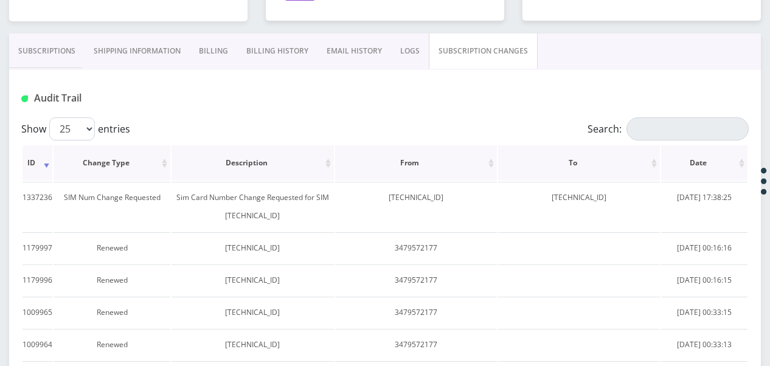
scroll to position [243, 0]
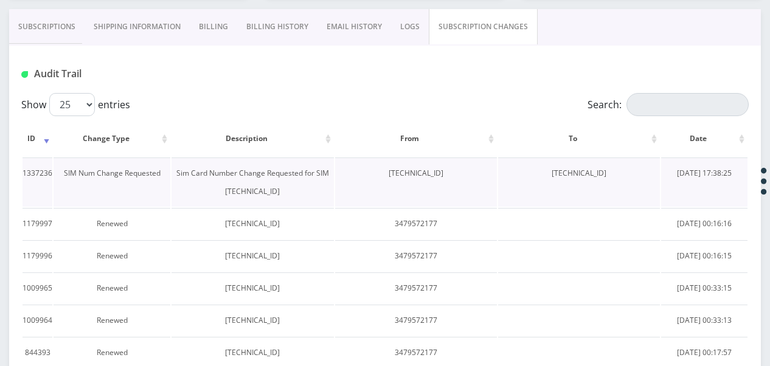
drag, startPoint x: 541, startPoint y: 172, endPoint x: 624, endPoint y: 176, distance: 83.5
click at [624, 176] on td "[TECHNICAL_ID]" at bounding box center [579, 182] width 162 height 49
drag, startPoint x: 624, startPoint y: 176, endPoint x: 608, endPoint y: 173, distance: 16.7
copy td "[TECHNICAL_ID]"
click at [41, 26] on link "Subscriptions" at bounding box center [46, 26] width 75 height 35
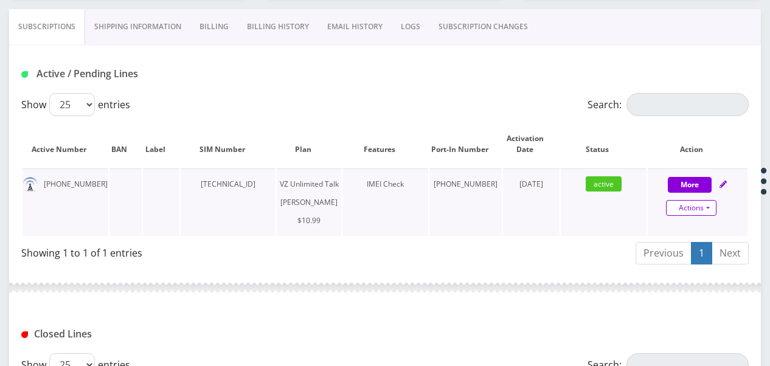
click at [712, 213] on link "Actions" at bounding box center [691, 208] width 51 height 16
select select "366"
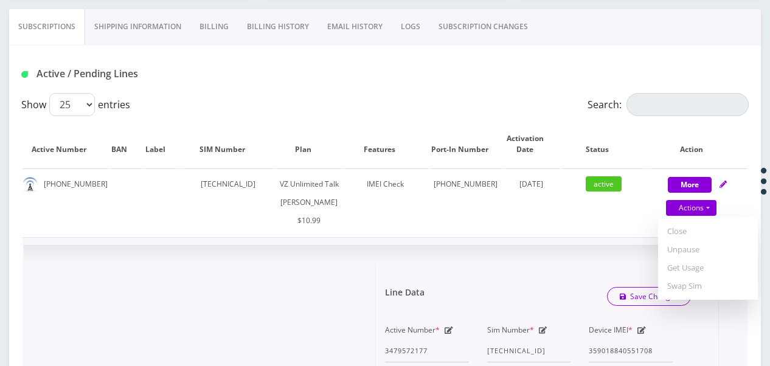
click at [548, 299] on div "Line Data Save Changes" at bounding box center [538, 297] width 324 height 37
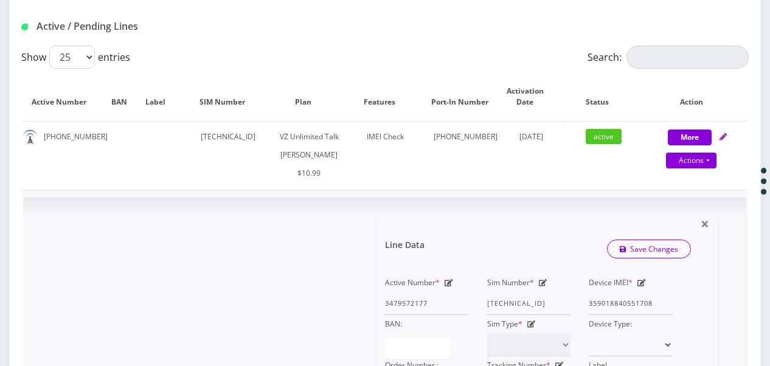
scroll to position [365, 0]
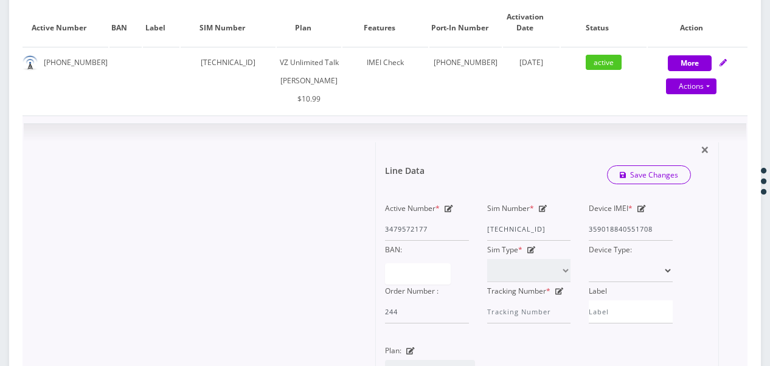
click at [543, 212] on icon at bounding box center [543, 208] width 9 height 7
drag, startPoint x: 488, startPoint y: 244, endPoint x: 680, endPoint y: 260, distance: 192.4
click at [680, 260] on div "Active Number * 3479572177 Sim Number * [TECHNICAL_ID] Device IMEI * [TECHNICAL…" at bounding box center [529, 262] width 306 height 124
paste input "1835964998"
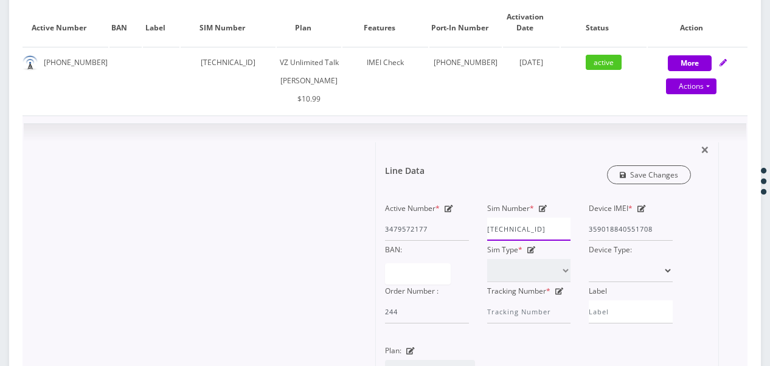
type input "[TECHNICAL_ID]"
click at [652, 184] on link "Save Changes" at bounding box center [649, 174] width 85 height 19
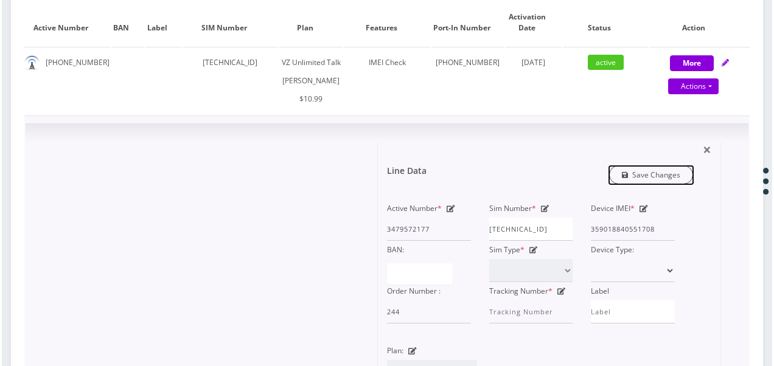
scroll to position [0, 0]
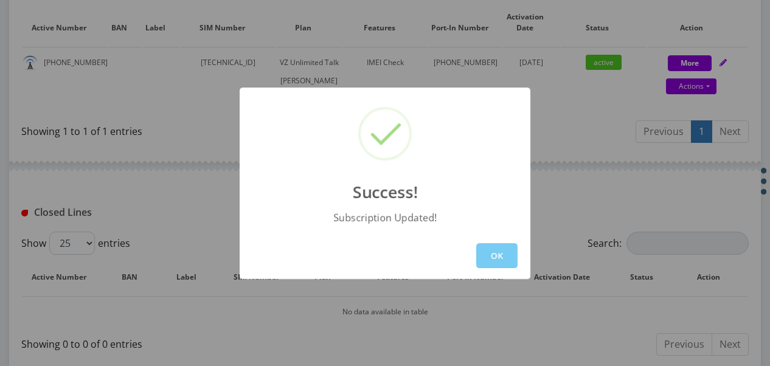
click at [506, 250] on button "OK" at bounding box center [496, 255] width 41 height 25
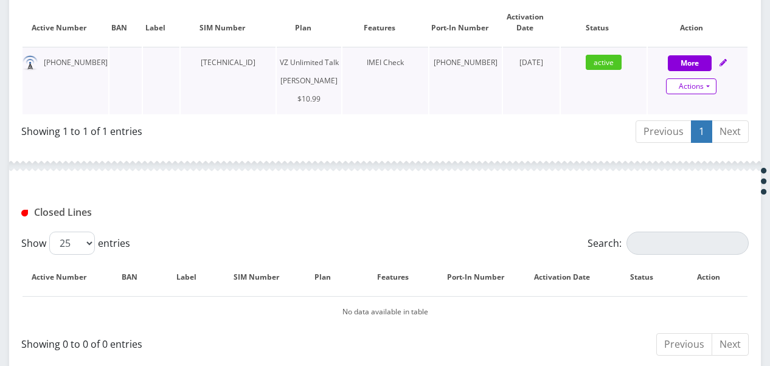
click at [714, 85] on link "Actions" at bounding box center [691, 86] width 51 height 16
select select "366"
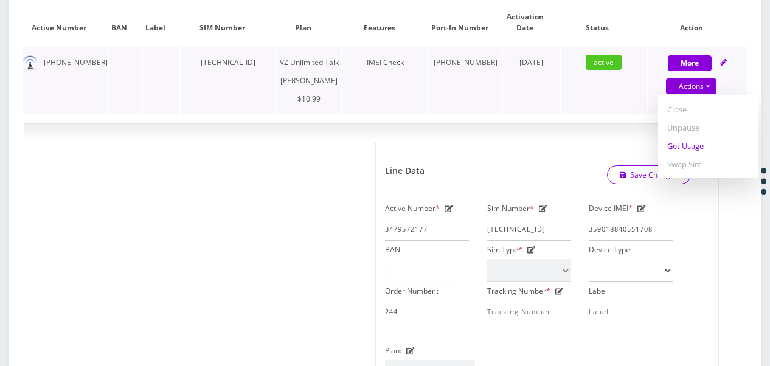
click at [681, 145] on link "Get Usage" at bounding box center [708, 146] width 100 height 18
select select "366"
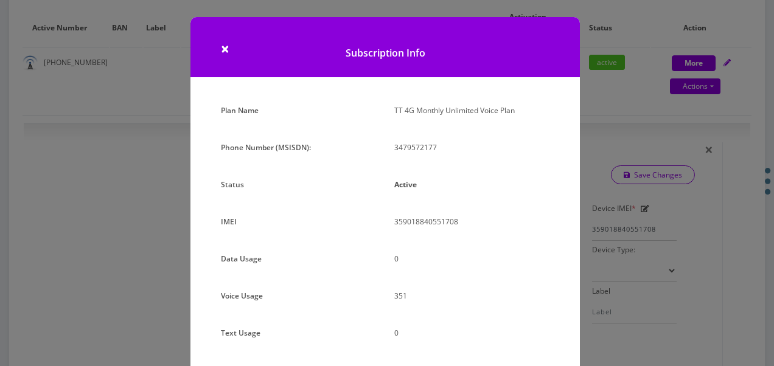
click at [593, 97] on div "× Subscription Info Plan Name TT 4G Monthly Unlimited Voice Plan Phone Number (…" at bounding box center [387, 183] width 774 height 366
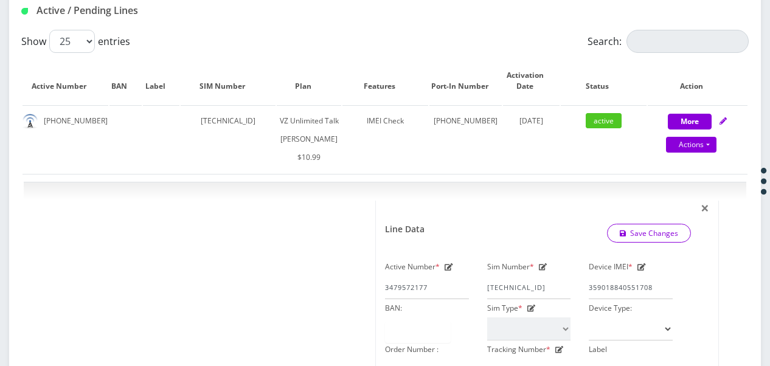
scroll to position [243, 0]
